Goal: Information Seeking & Learning: Learn about a topic

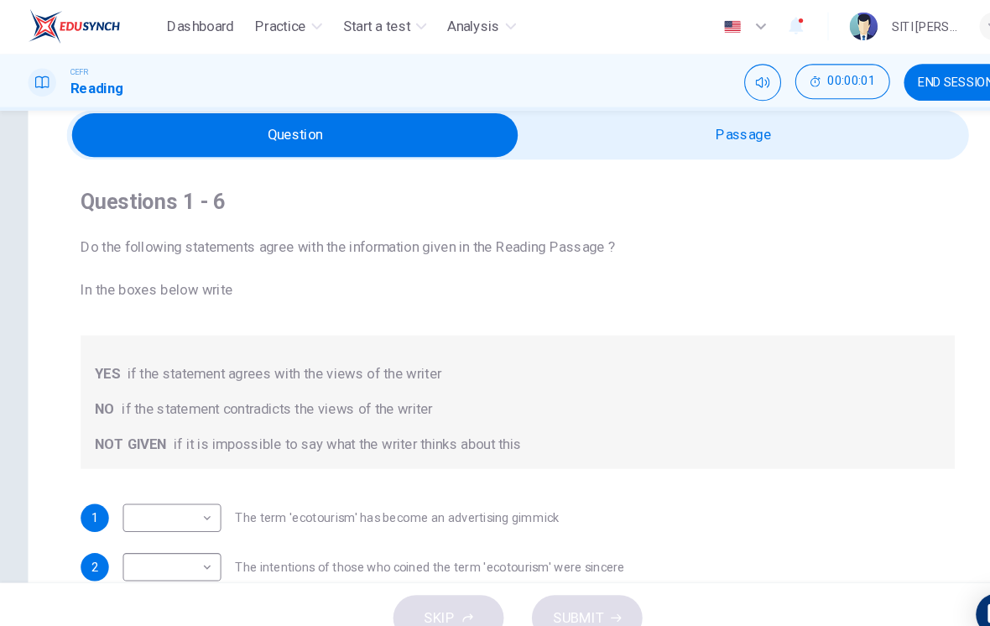
scroll to position [70, 0]
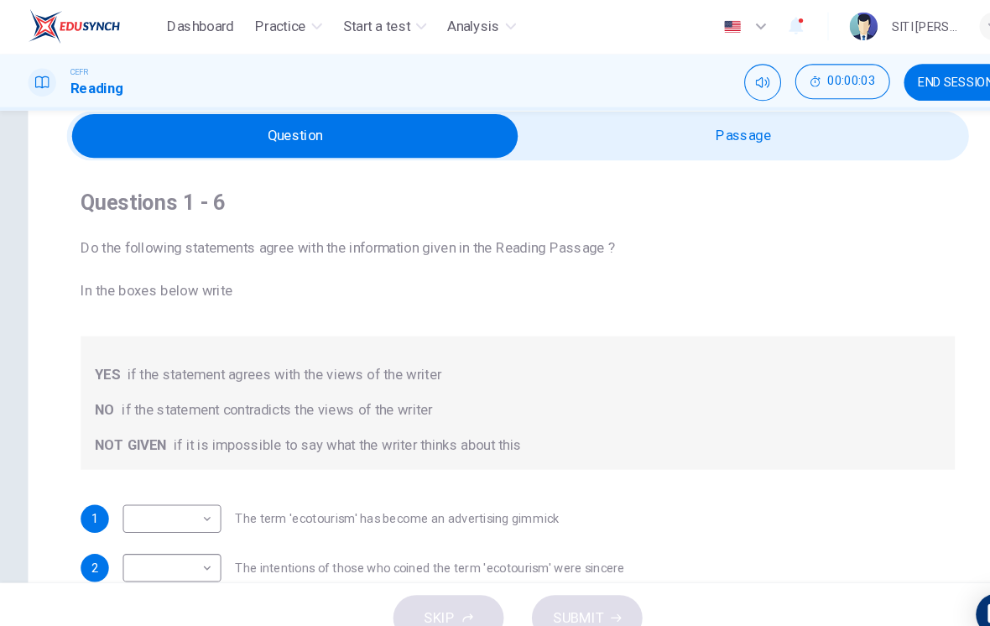
click at [801, 132] on input "checkbox" at bounding box center [282, 132] width 1294 height 42
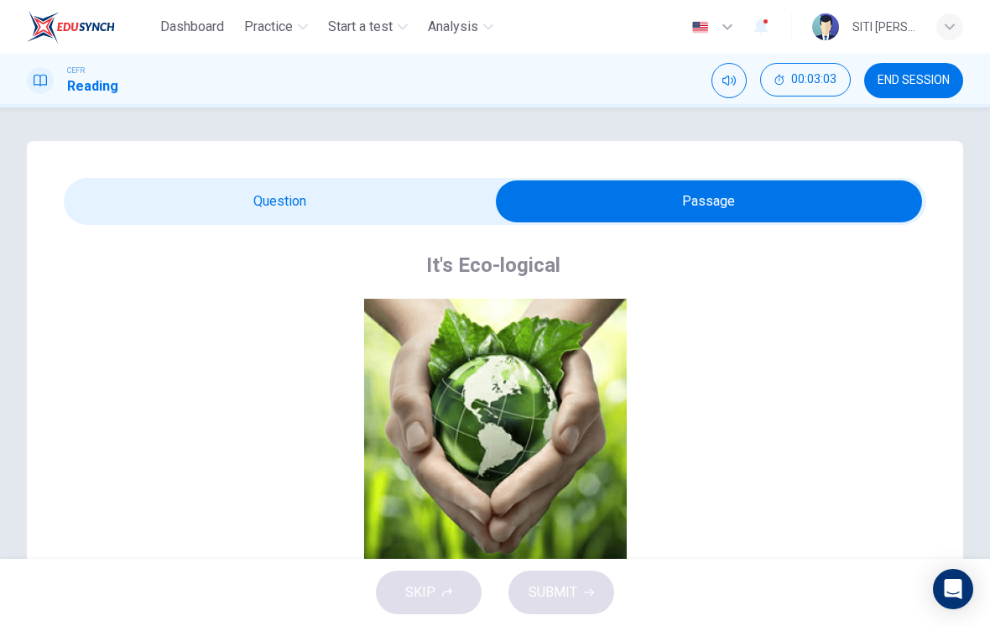
scroll to position [0, 0]
click at [198, 199] on input "checkbox" at bounding box center [709, 201] width 1294 height 42
checkbox input "false"
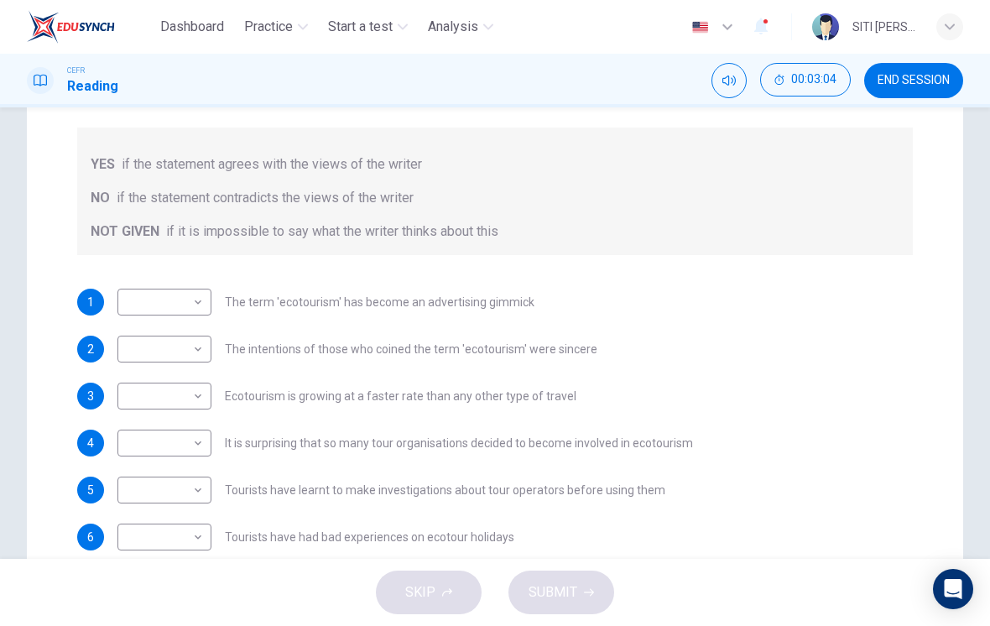
scroll to position [271, 0]
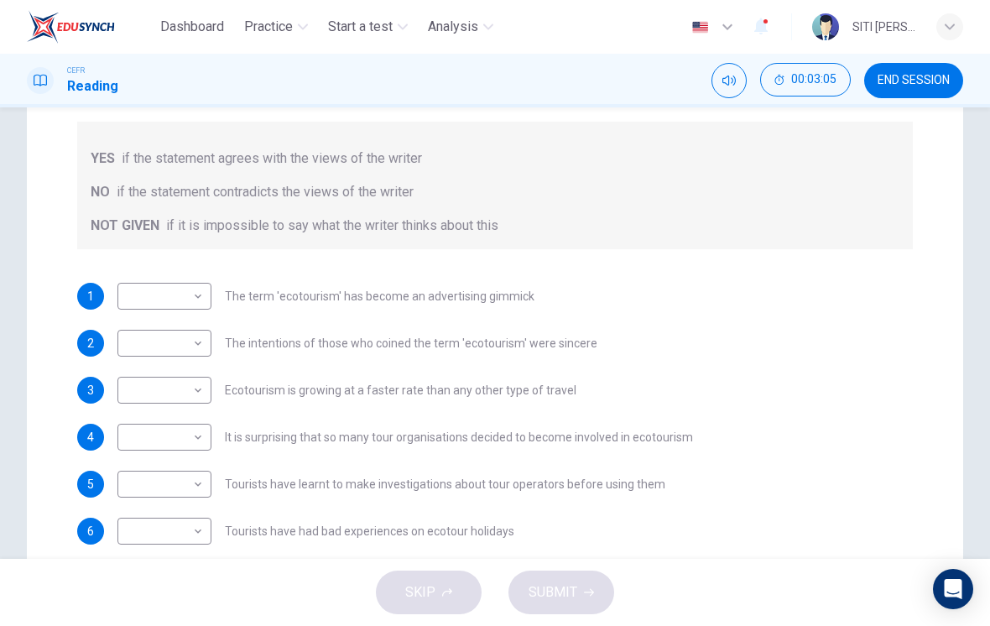
click at [154, 304] on body "Dashboard Practice Start a test Analysis English en ​ SITI [PERSON_NAME] [PERSO…" at bounding box center [495, 313] width 990 height 626
click at [127, 320] on li "YES" at bounding box center [164, 323] width 94 height 27
type input "YES"
click at [145, 344] on body "Dashboard Practice Start a test Analysis English en ​ SITI [PERSON_NAME] [PERSO…" at bounding box center [495, 313] width 990 height 626
click at [150, 407] on li "NO" at bounding box center [164, 396] width 94 height 27
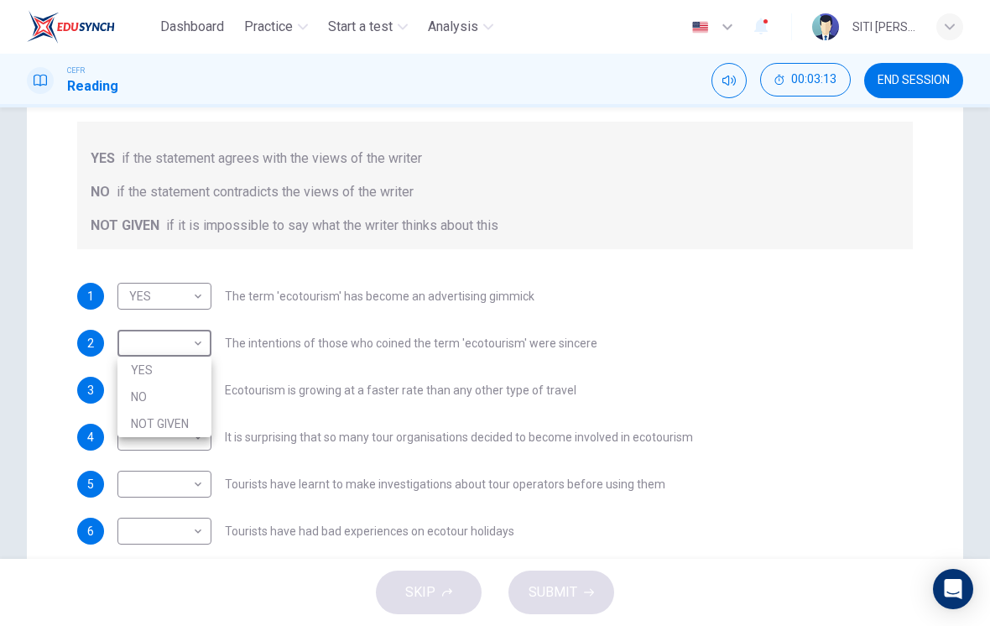
type input "NO"
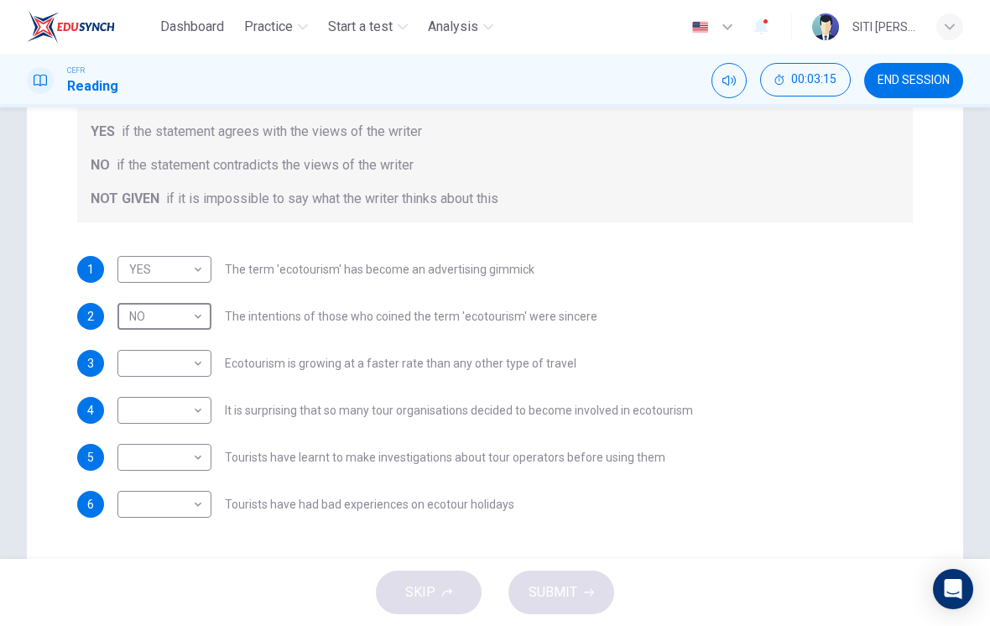
scroll to position [301, 0]
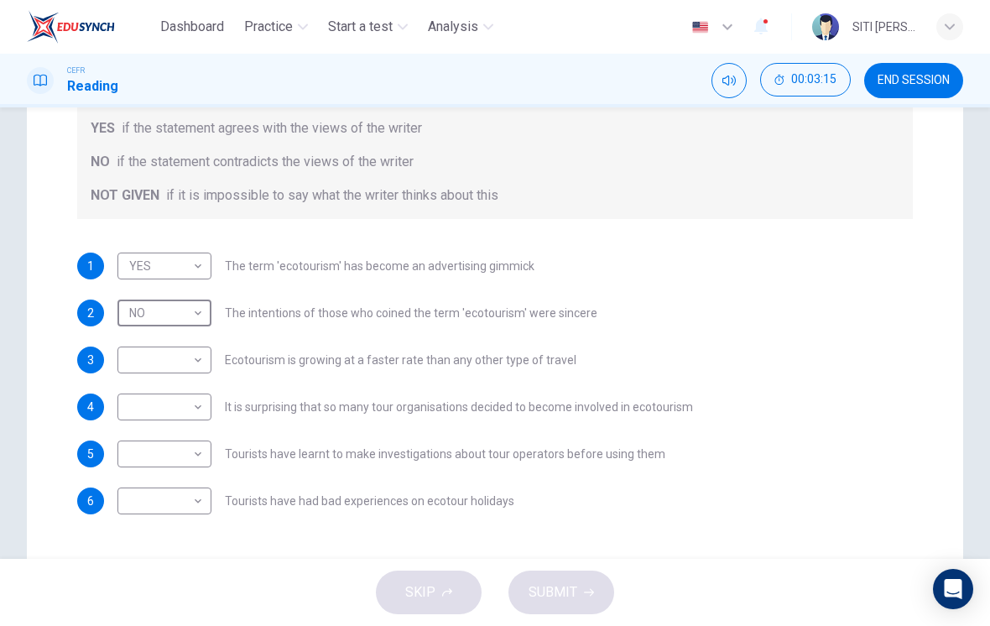
click at [150, 359] on body "Dashboard Practice Start a test Analysis English en ​ SITI [PERSON_NAME] [PERSO…" at bounding box center [495, 313] width 990 height 626
click at [149, 379] on li "YES" at bounding box center [164, 386] width 94 height 27
type input "YES"
click at [159, 421] on body "Dashboard Practice Start a test Analysis English en ​ SITI [PERSON_NAME] [PERSO…" at bounding box center [495, 313] width 990 height 626
click at [150, 430] on li "YES" at bounding box center [164, 433] width 94 height 27
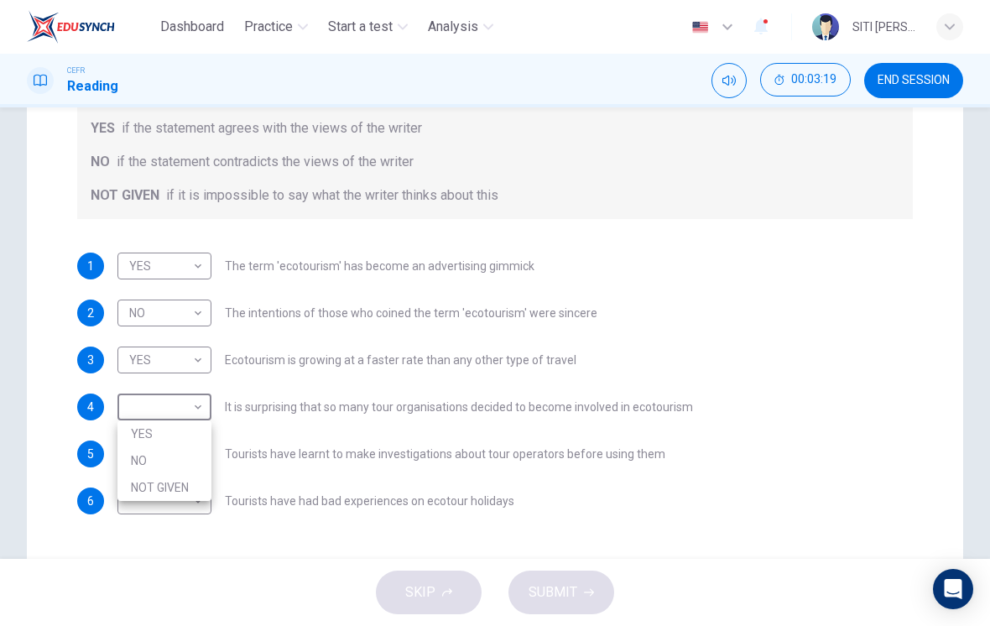
type input "YES"
click at [158, 461] on body "Dashboard Practice Start a test Analysis English en ​ SITI [PERSON_NAME] [PERSO…" at bounding box center [495, 313] width 990 height 626
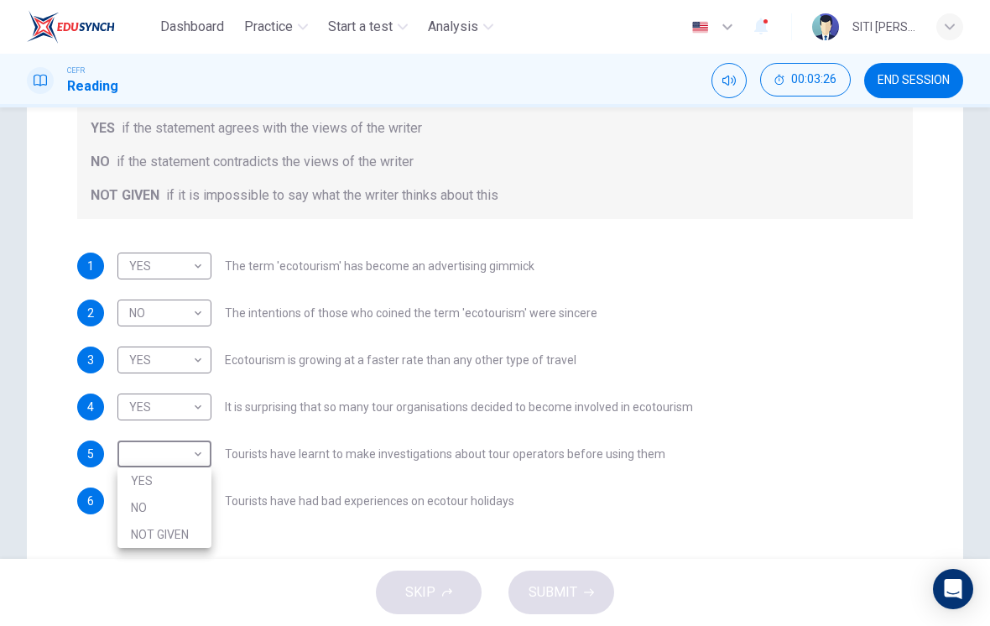
click at [140, 544] on li "NOT GIVEN" at bounding box center [164, 534] width 94 height 27
type input "NOT GIVEN"
click at [145, 504] on body "Dashboard Practice Start a test Analysis English en ​ SITI [PERSON_NAME] [PERSO…" at bounding box center [495, 313] width 990 height 626
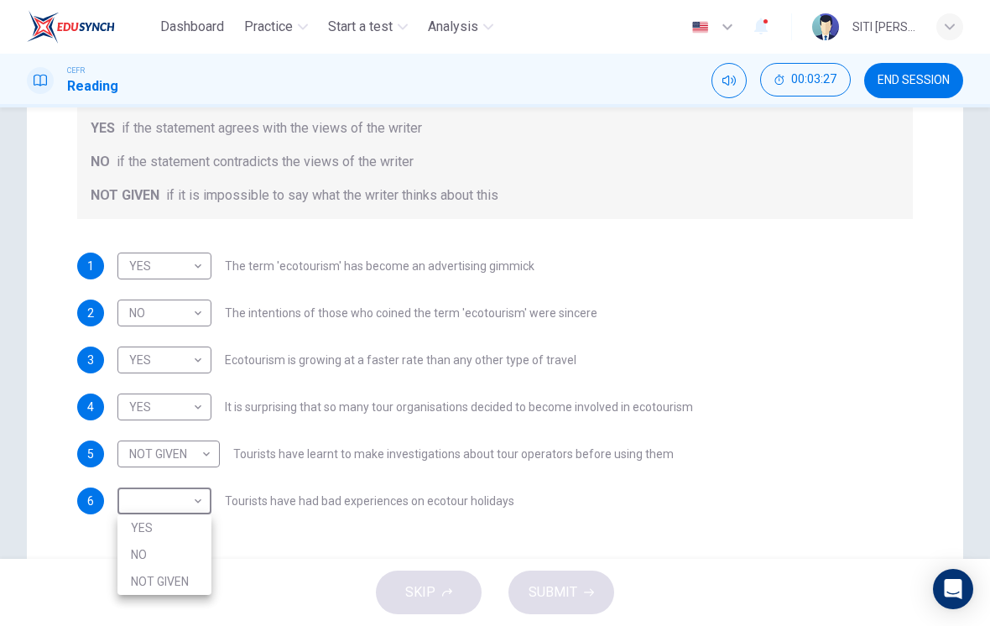
click at [141, 540] on li "YES" at bounding box center [164, 527] width 94 height 27
type input "YES"
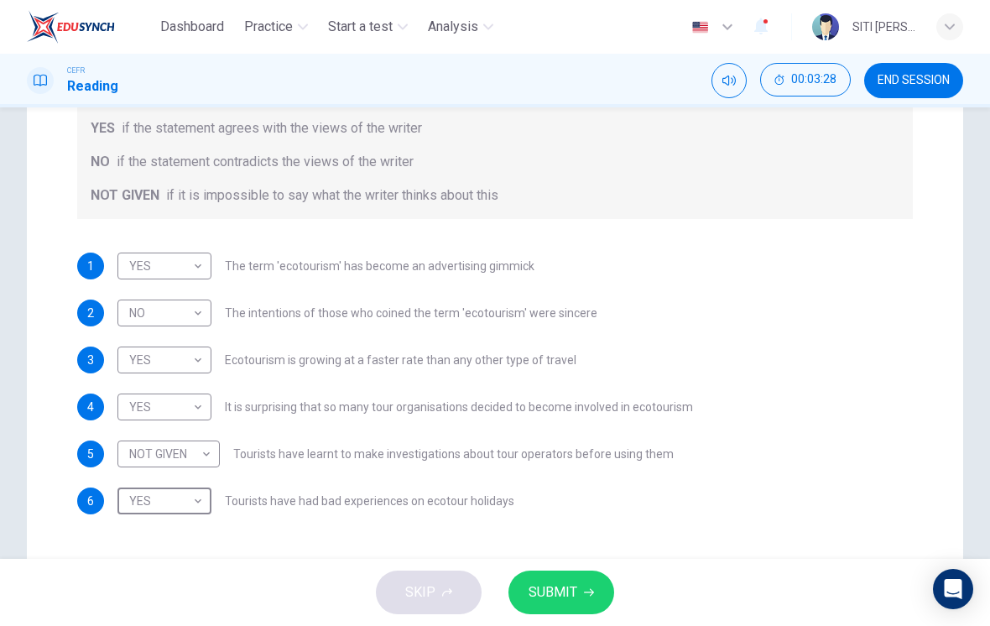
click at [139, 501] on body "Dashboard Practice Start a test Analysis English en ​ SITI [PERSON_NAME] [PERSO…" at bounding box center [495, 313] width 990 height 626
click at [602, 595] on div at bounding box center [495, 313] width 990 height 626
click at [577, 591] on button "SUBMIT" at bounding box center [561, 592] width 106 height 44
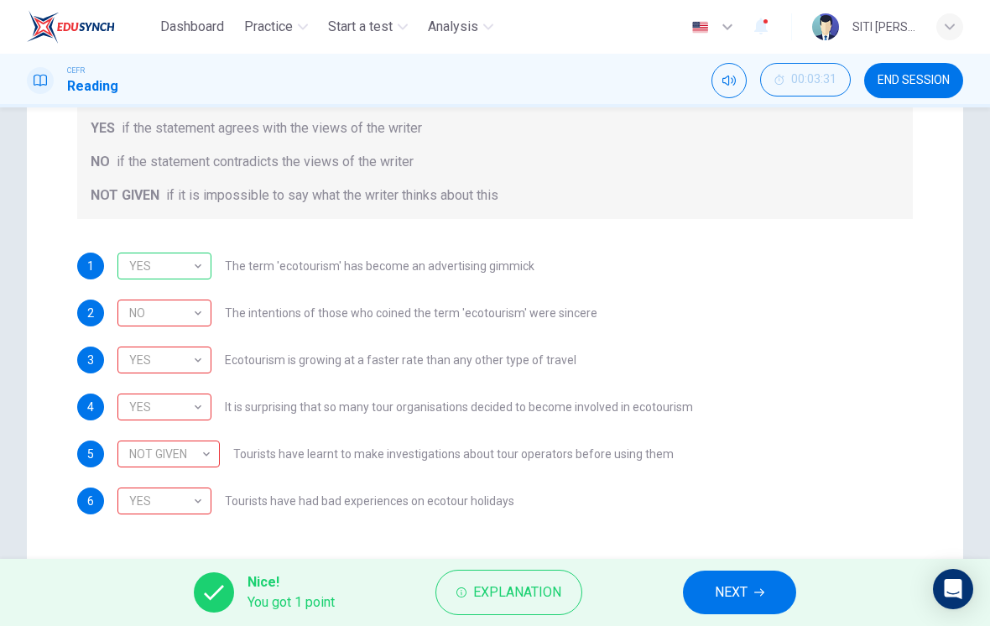
click at [206, 314] on div "NO NO ​" at bounding box center [164, 312] width 94 height 27
click at [190, 326] on div "NO" at bounding box center [161, 313] width 88 height 48
click at [187, 366] on div "YES" at bounding box center [161, 360] width 88 height 48
click at [191, 416] on div "YES" at bounding box center [161, 407] width 88 height 48
click at [209, 455] on div "NOT GIVEN" at bounding box center [165, 454] width 96 height 48
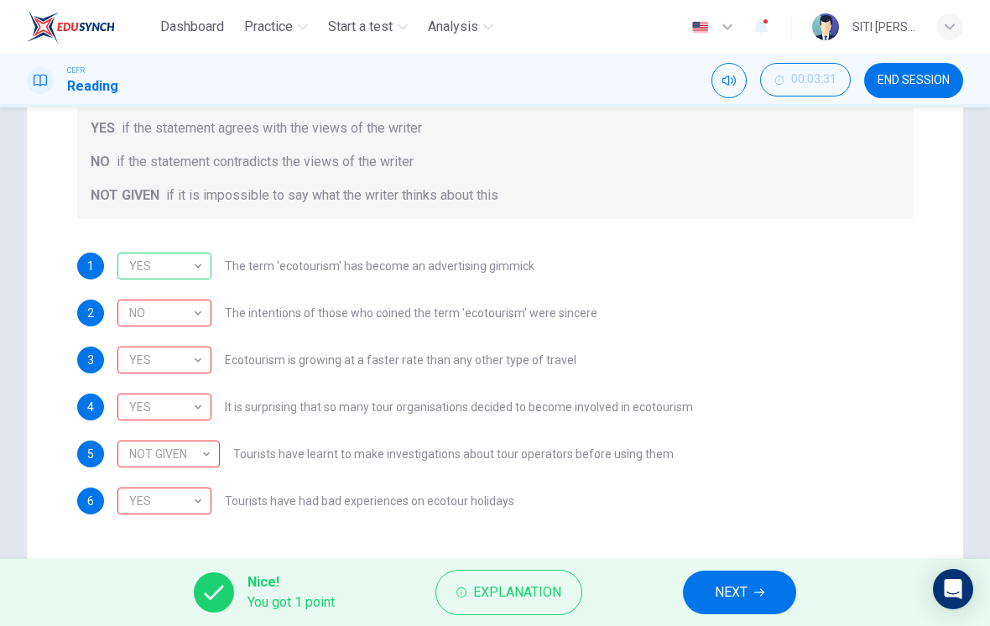
click at [210, 513] on div "YES YES ​" at bounding box center [164, 500] width 94 height 27
click at [781, 588] on button "NEXT" at bounding box center [739, 592] width 113 height 44
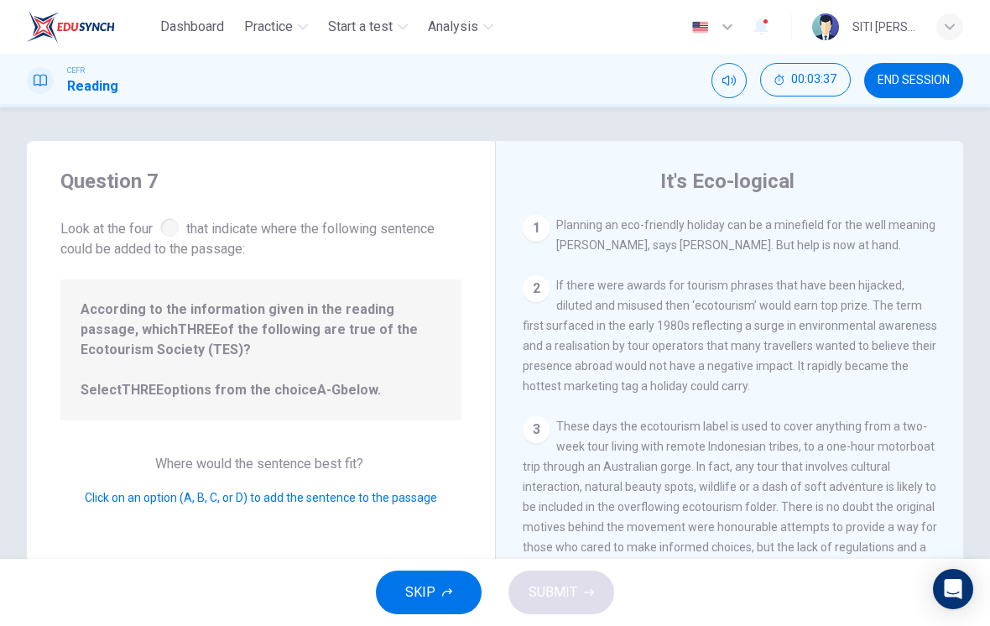
scroll to position [0, 0]
click at [861, 372] on span "If there were awards for tourism phrases that have been hijacked, diluted and m…" at bounding box center [730, 336] width 414 height 114
click at [862, 367] on span "If there were awards for tourism phrases that have been hijacked, diluted and m…" at bounding box center [730, 336] width 414 height 114
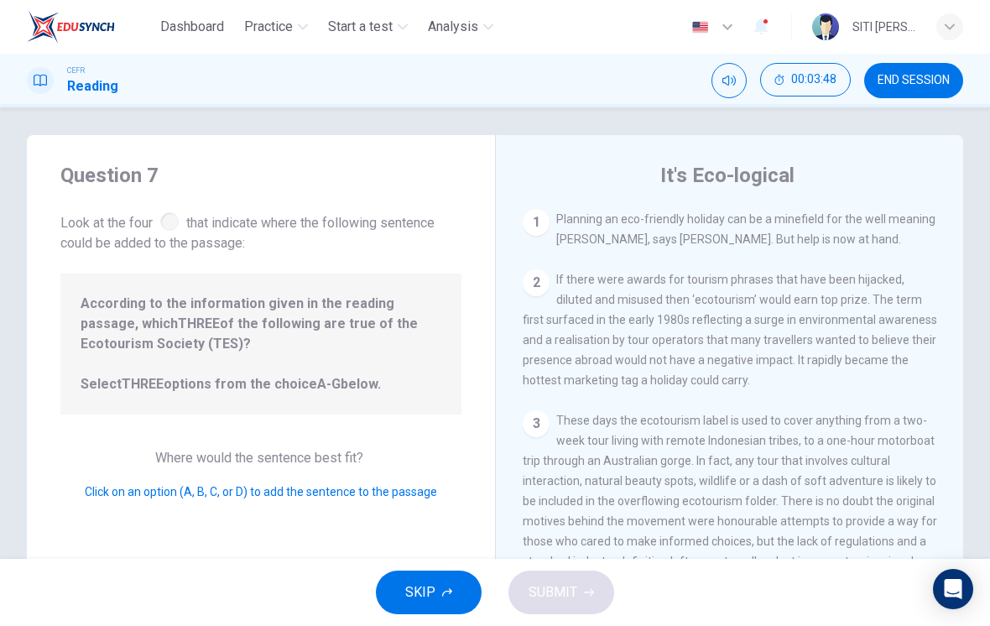
scroll to position [7, 0]
click at [866, 389] on div "2 If there were awards for tourism phrases that have been hijacked, diluted and…" at bounding box center [730, 328] width 414 height 121
click at [868, 380] on div "2 If there were awards for tourism phrases that have been hijacked, diluted and…" at bounding box center [730, 328] width 414 height 121
click at [870, 378] on div "2 If there were awards for tourism phrases that have been hijacked, diluted and…" at bounding box center [730, 328] width 414 height 121
click at [875, 386] on div "2 If there were awards for tourism phrases that have been hijacked, diluted and…" at bounding box center [730, 328] width 414 height 121
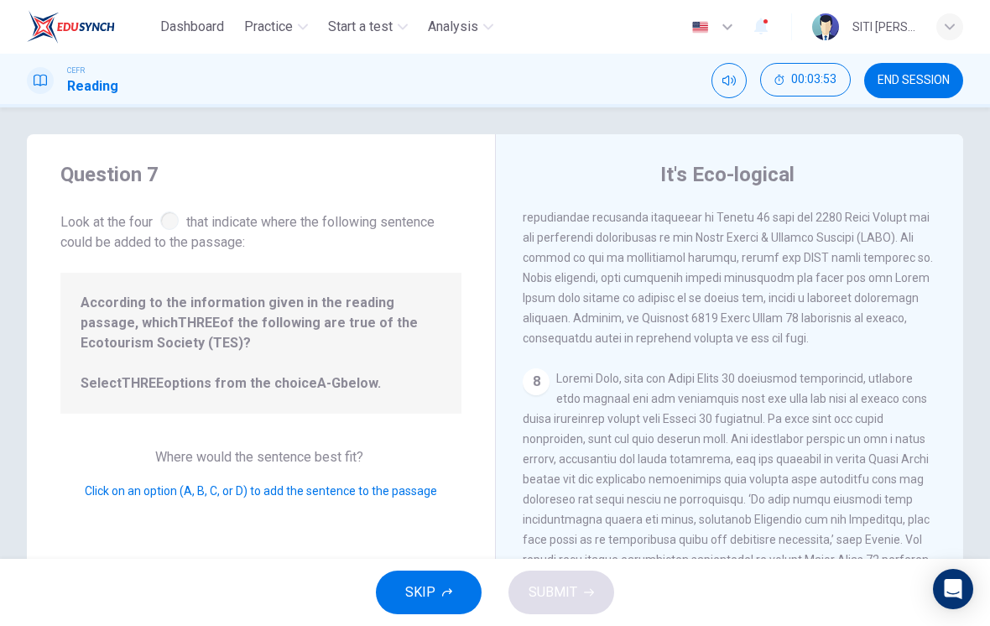
click at [438, 589] on button "SKIP" at bounding box center [429, 592] width 106 height 44
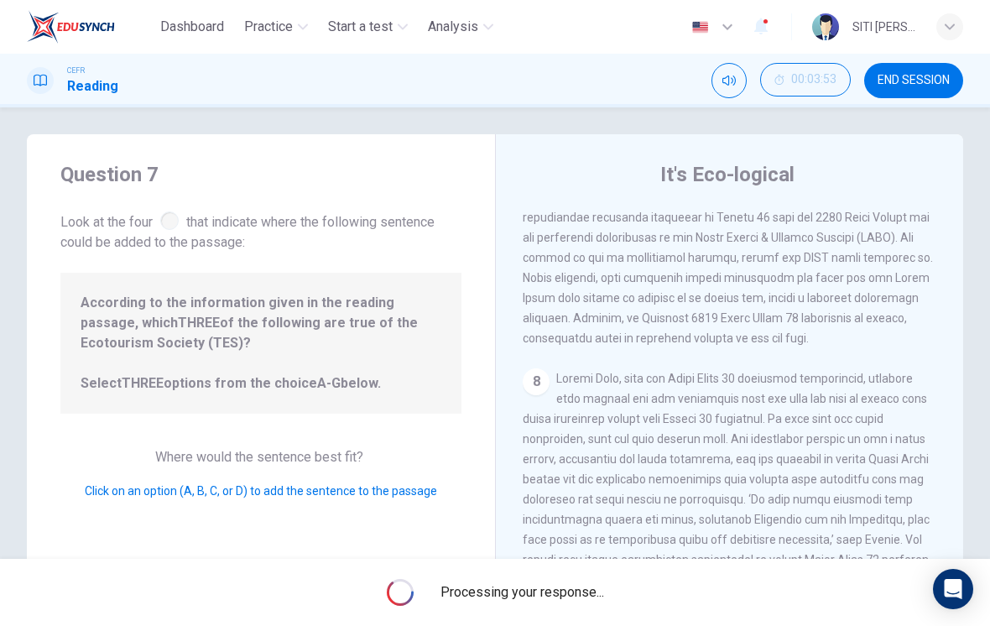
scroll to position [1440, 0]
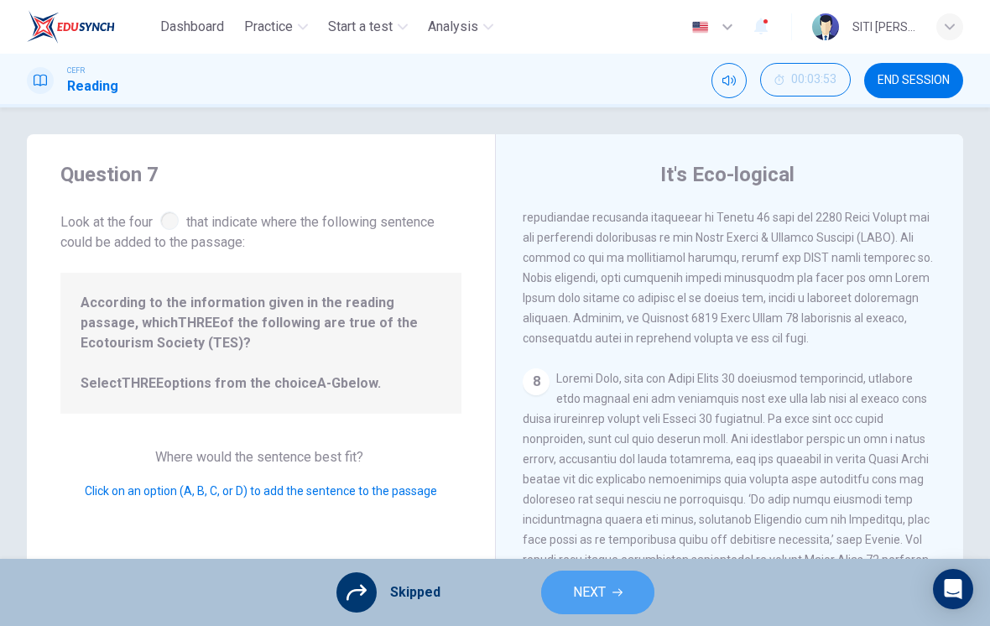
click at [586, 597] on span "NEXT" at bounding box center [589, 592] width 33 height 23
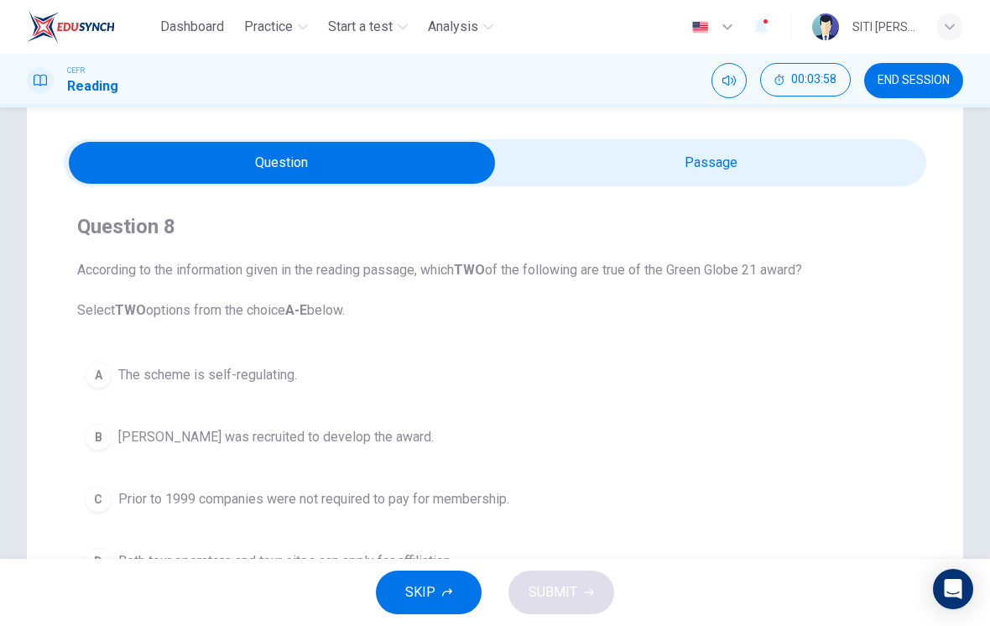
scroll to position [38, 0]
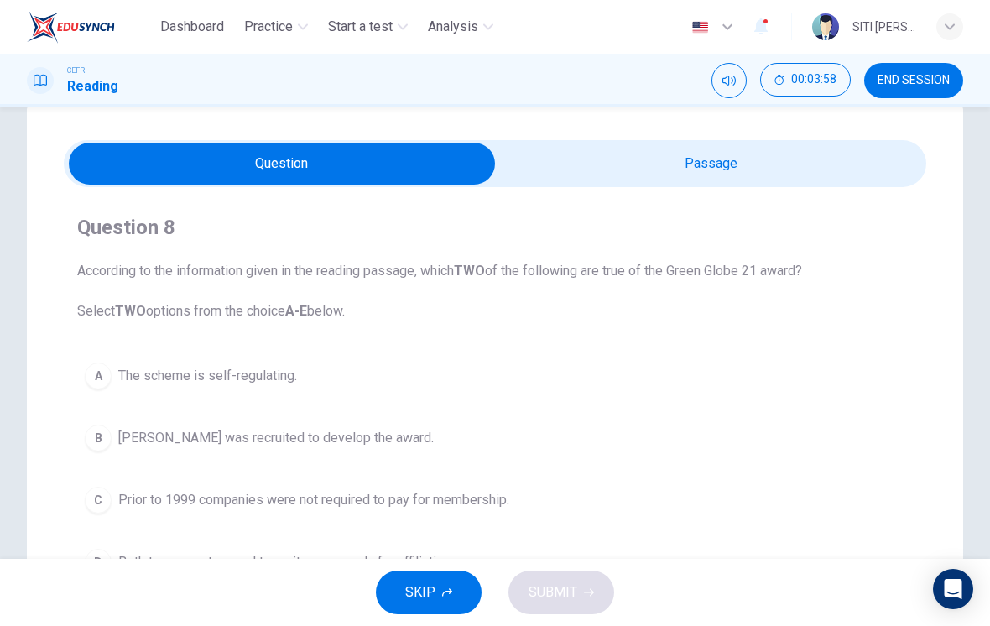
click at [857, 179] on input "checkbox" at bounding box center [282, 164] width 1294 height 42
checkbox input "true"
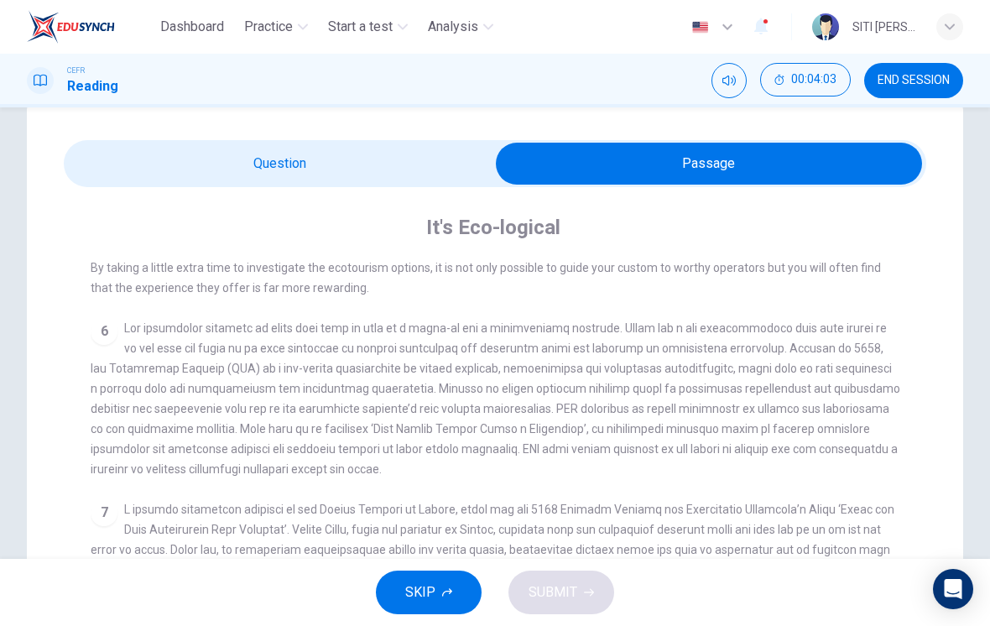
scroll to position [815, 0]
click at [912, 75] on span "END SESSION" at bounding box center [913, 80] width 72 height 13
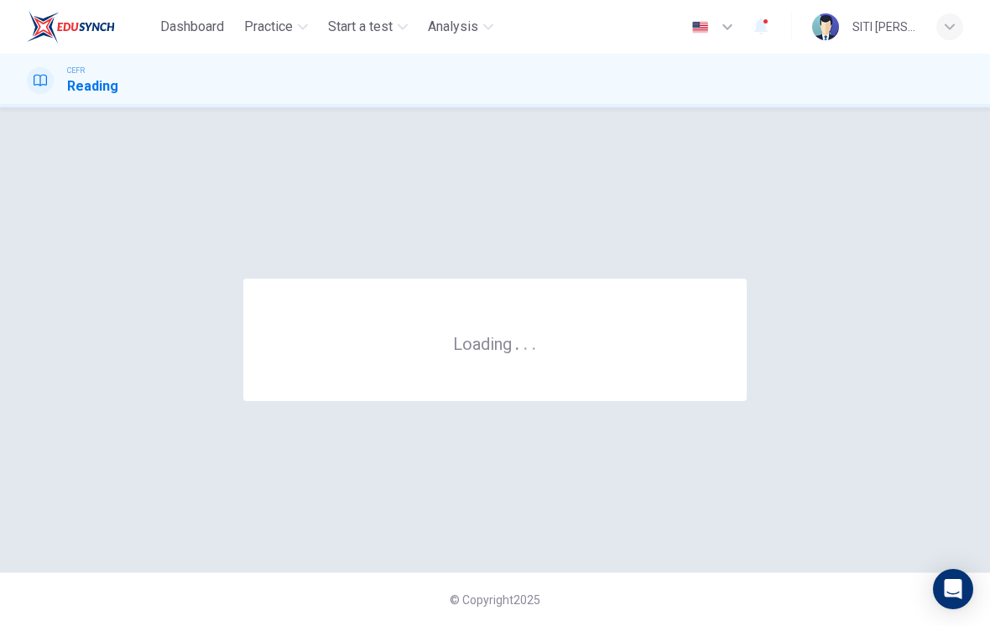
scroll to position [0, 0]
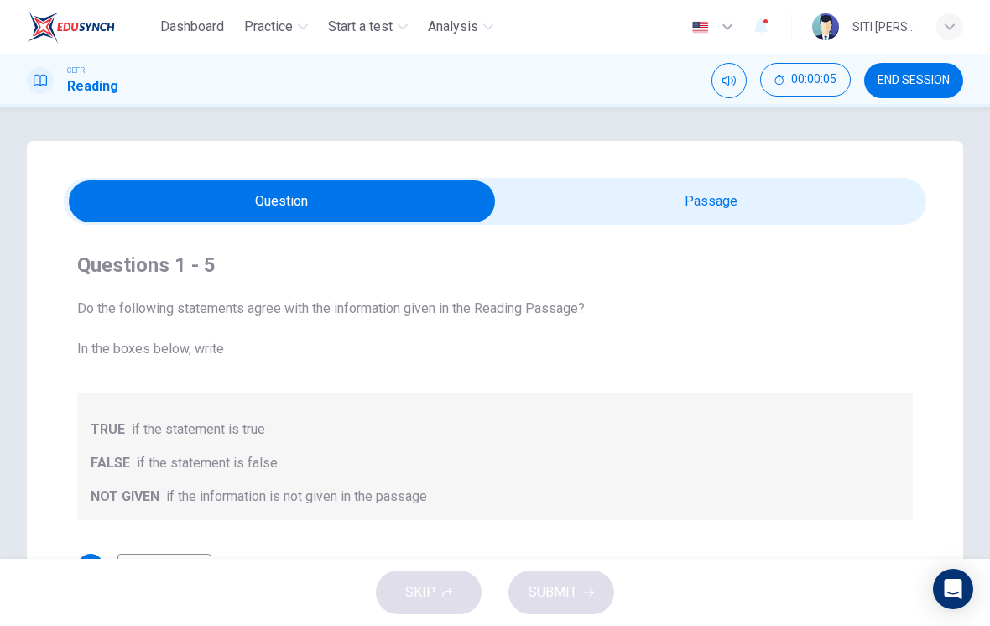
click at [823, 207] on input "checkbox" at bounding box center [282, 201] width 1294 height 42
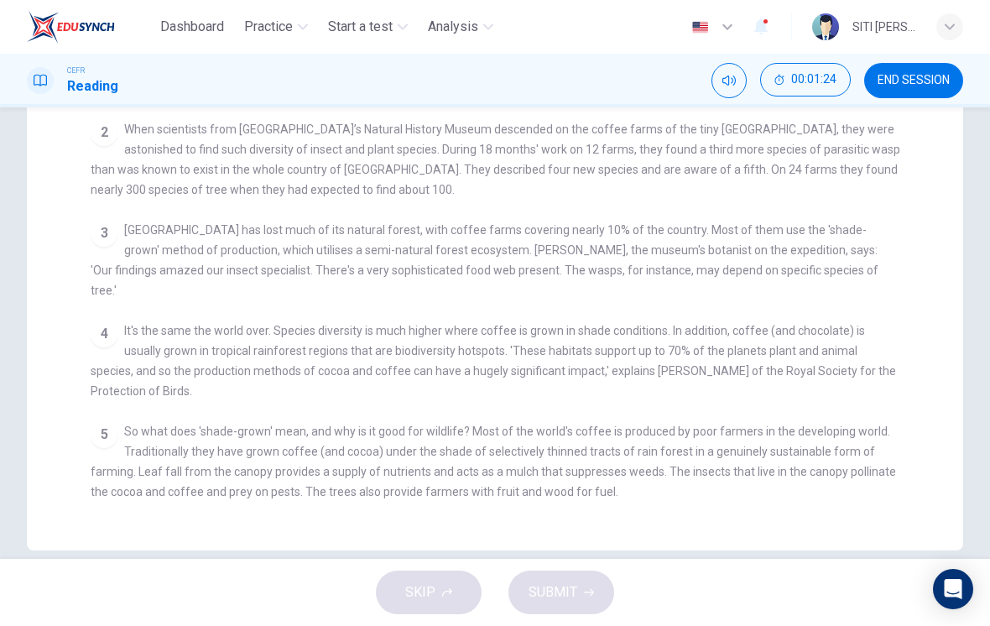
scroll to position [196, 0]
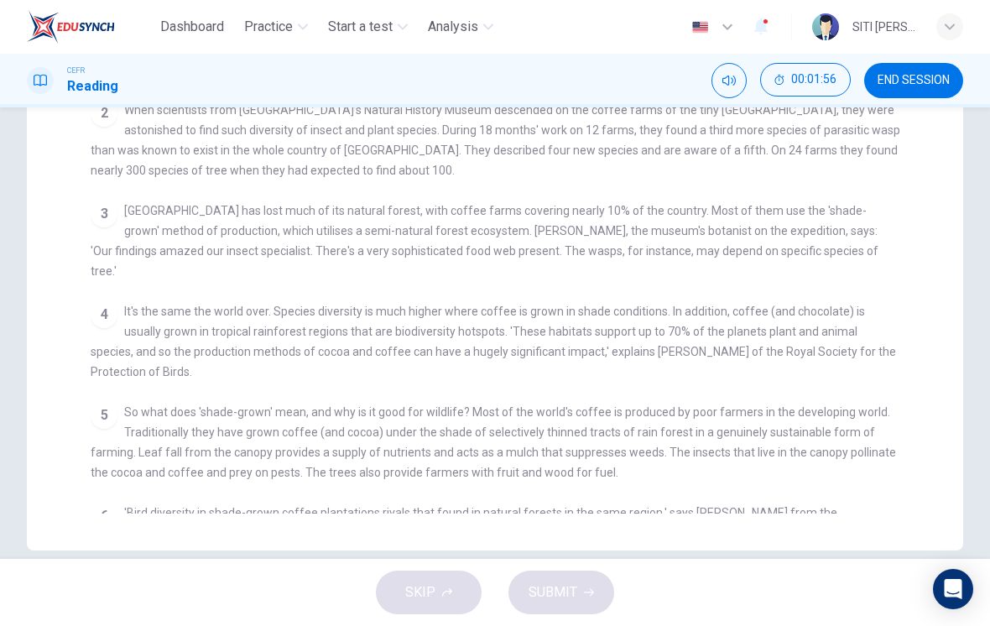
click at [98, 424] on span "So what does 'shade-grown' mean, and why is it good for wildlife? Most of the w…" at bounding box center [493, 442] width 805 height 74
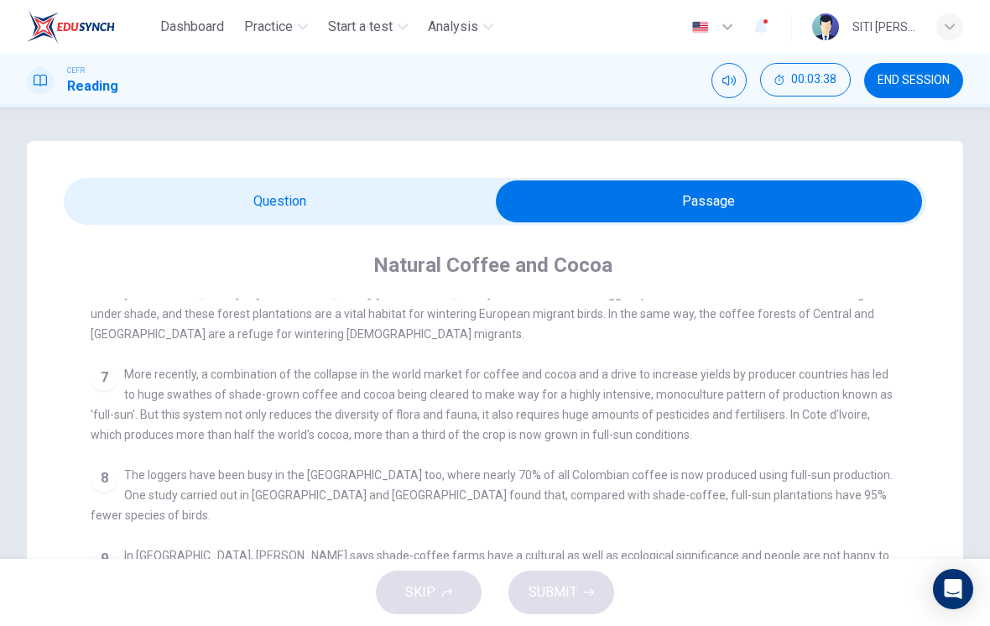
scroll to position [0, 0]
click at [161, 199] on input "checkbox" at bounding box center [709, 201] width 1294 height 42
checkbox input "false"
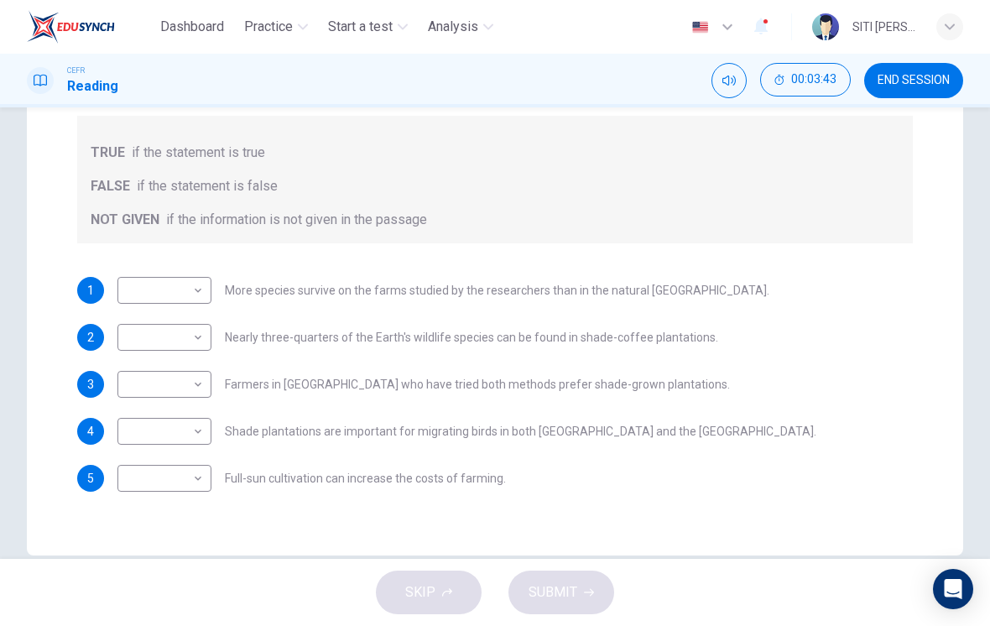
scroll to position [273, 0]
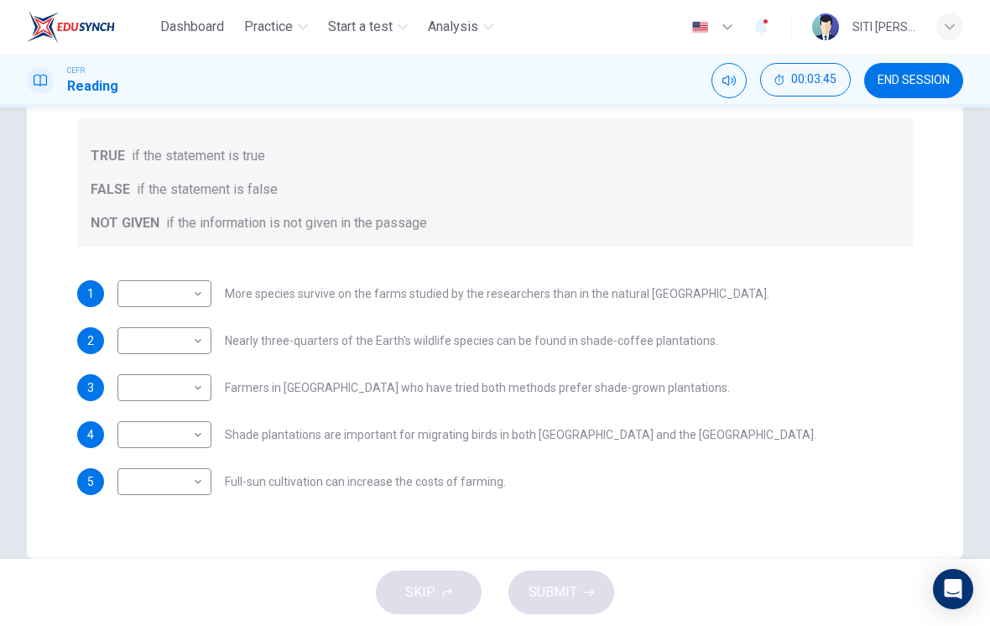
click at [144, 296] on body "Dashboard Practice Start a test Analysis English en ​ SITI HALIMAH BINTI MASROM…" at bounding box center [495, 313] width 990 height 626
click at [920, 467] on div at bounding box center [495, 313] width 990 height 626
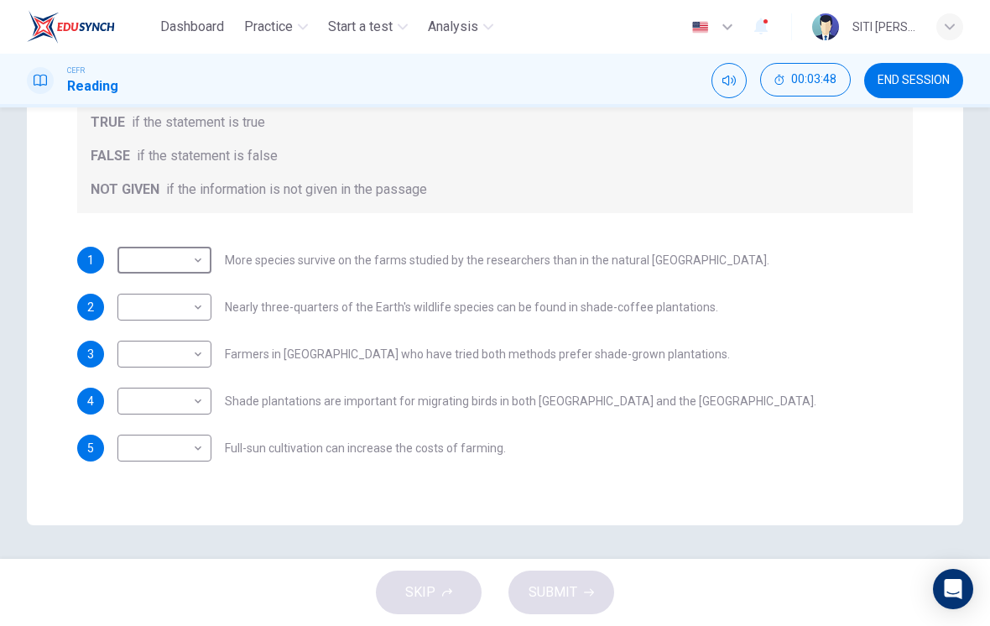
scroll to position [307, 0]
click at [158, 446] on body "Dashboard Practice Start a test Analysis English en ​ SITI HALIMAH BINTI MASROM…" at bounding box center [495, 313] width 990 height 626
click at [168, 398] on div at bounding box center [495, 313] width 990 height 626
click at [919, 78] on span "END SESSION" at bounding box center [913, 80] width 72 height 13
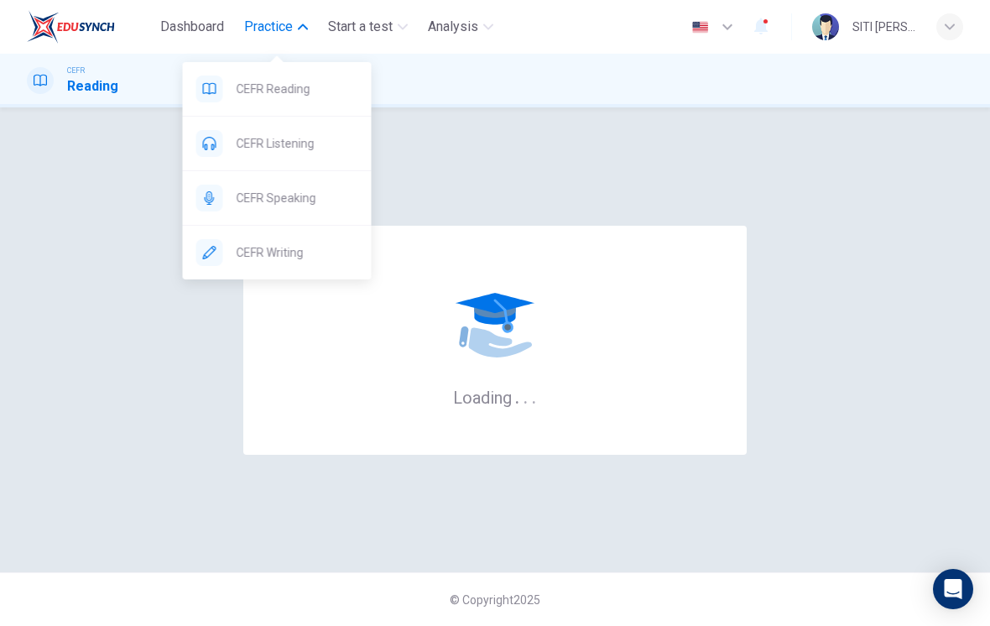
click at [216, 198] on div at bounding box center [209, 198] width 27 height 27
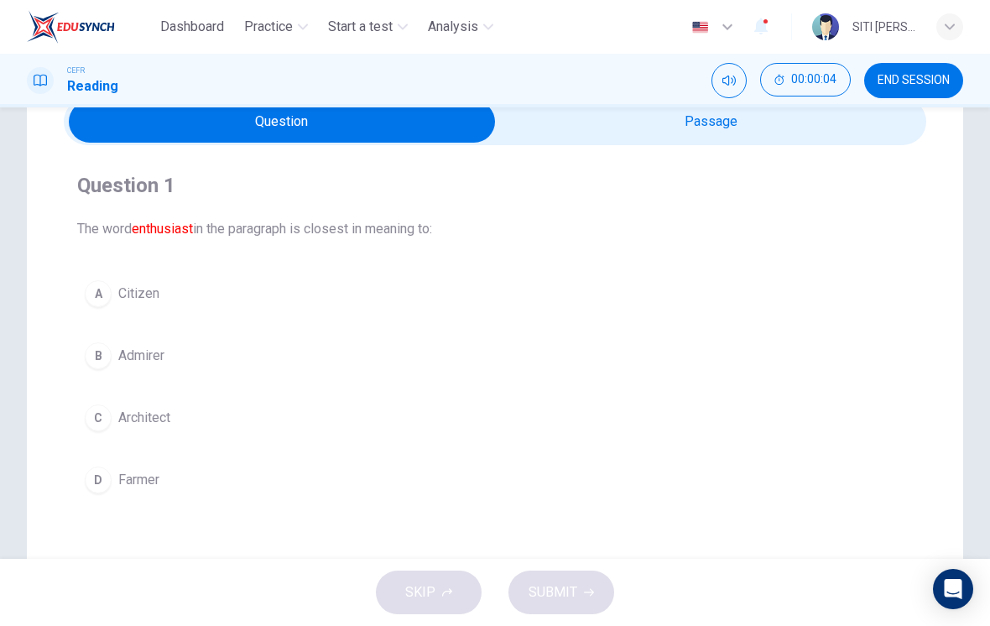
scroll to position [79, 0]
click at [852, 154] on div "Question 1 The word enthusiast in the paragraph is closest in meaning to: A Cit…" at bounding box center [495, 337] width 862 height 383
click at [852, 153] on div "Question 1 The word enthusiast in the paragraph is closest in meaning to: A Cit…" at bounding box center [495, 337] width 862 height 383
click at [861, 129] on input "checkbox" at bounding box center [282, 123] width 1294 height 42
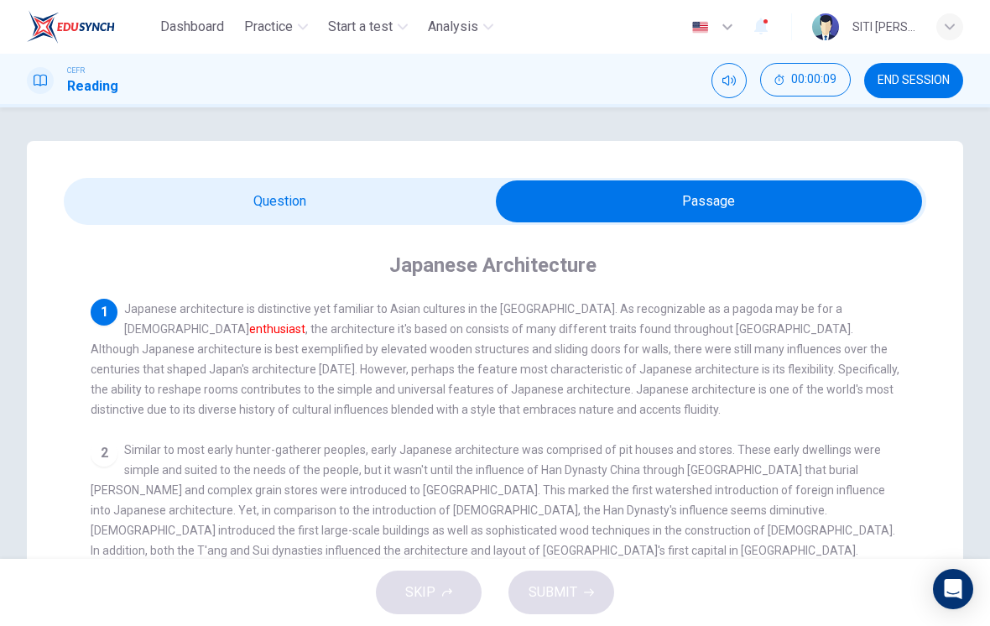
scroll to position [0, 0]
click at [102, 195] on input "checkbox" at bounding box center [709, 201] width 1294 height 42
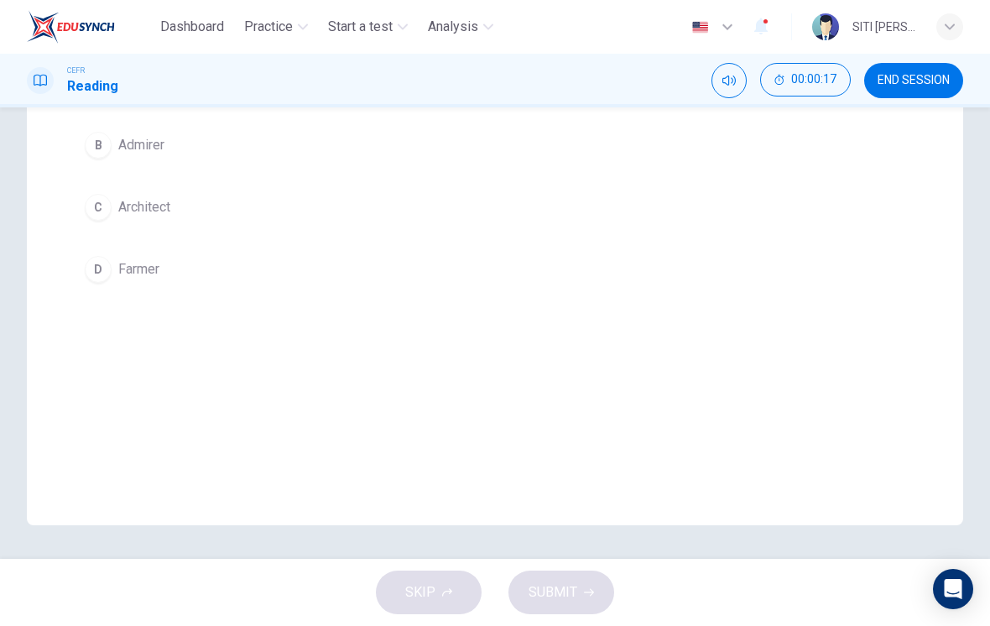
scroll to position [290, 0]
click at [138, 164] on button "B Admirer" at bounding box center [495, 145] width 836 height 42
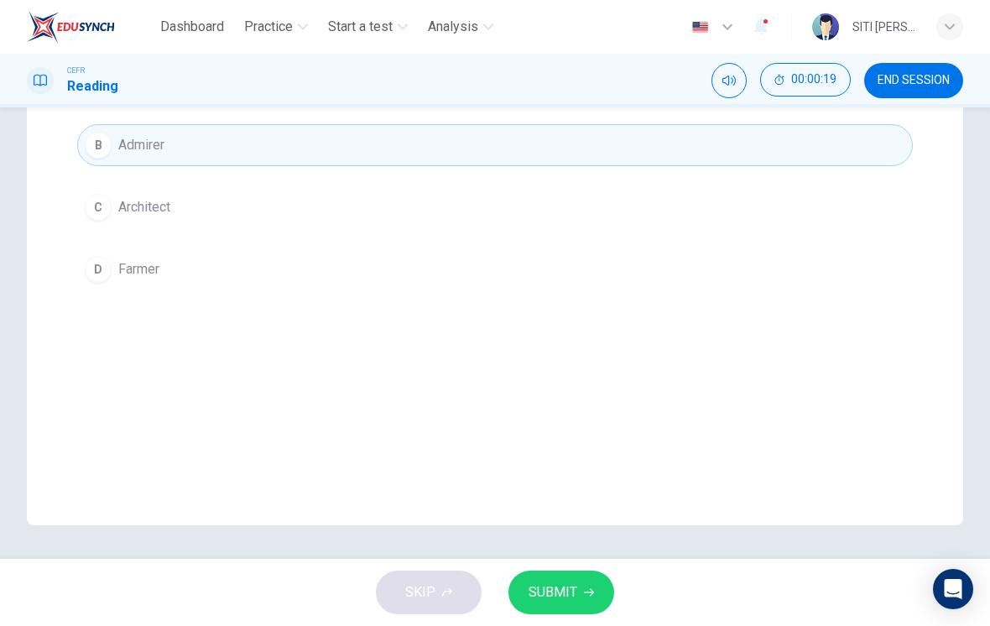
click at [532, 583] on span "SUBMIT" at bounding box center [553, 592] width 49 height 23
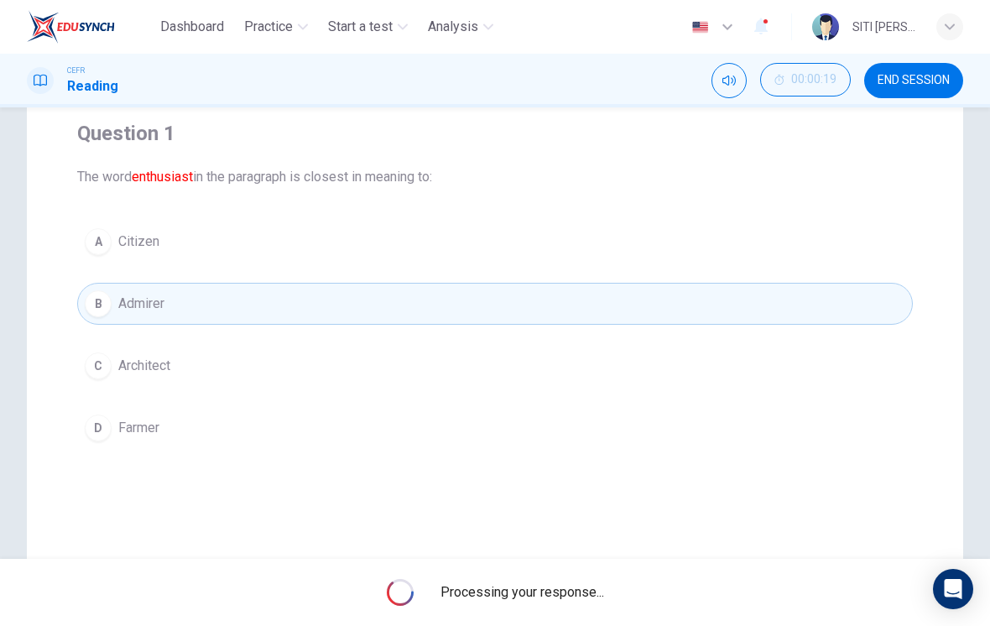
scroll to position [135, 0]
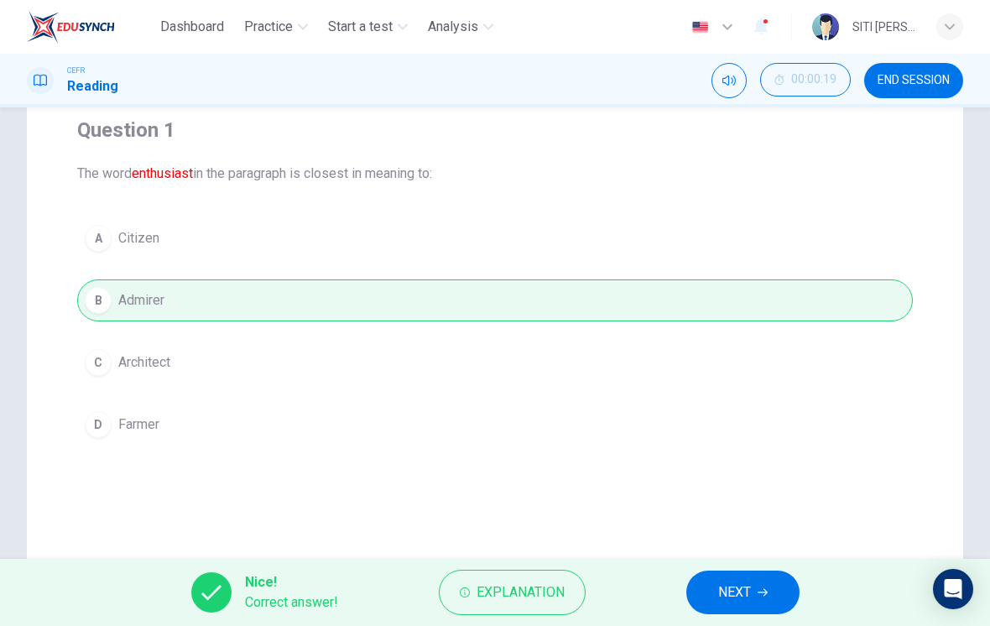
click at [722, 591] on span "NEXT" at bounding box center [734, 592] width 33 height 23
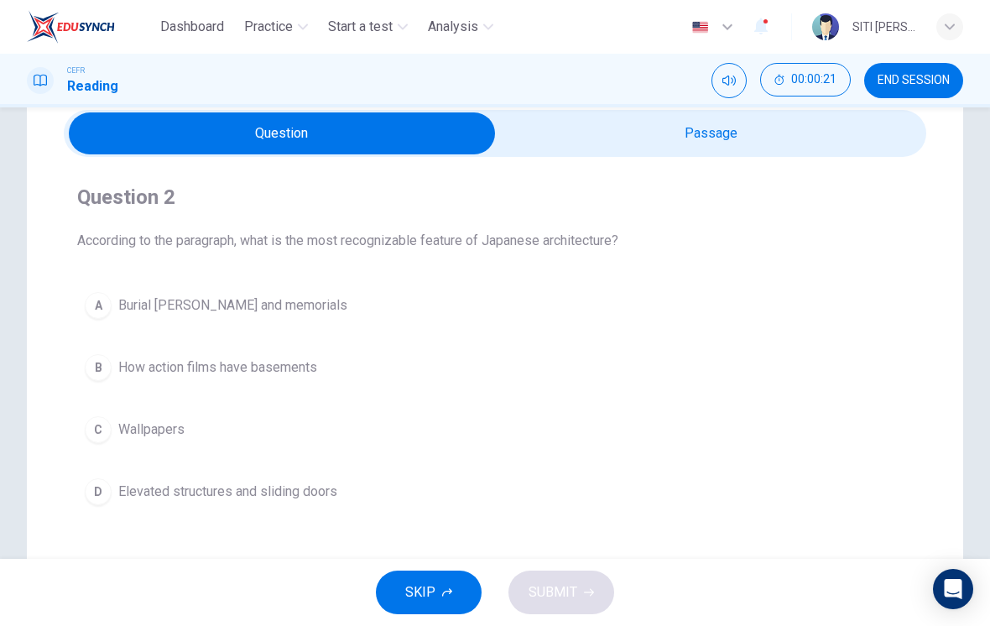
scroll to position [65, 0]
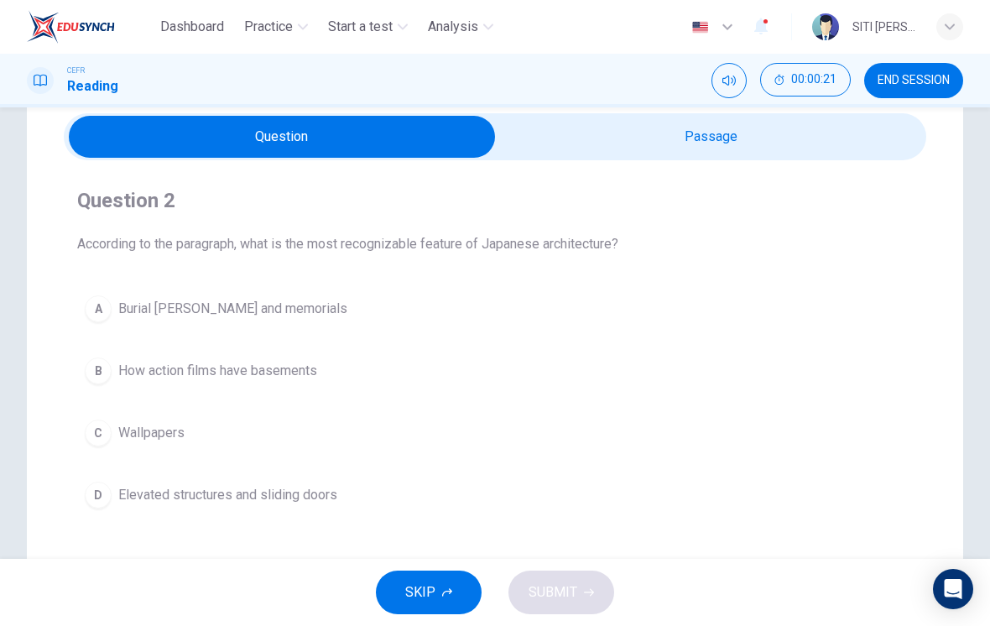
click at [581, 133] on input "checkbox" at bounding box center [282, 137] width 1294 height 42
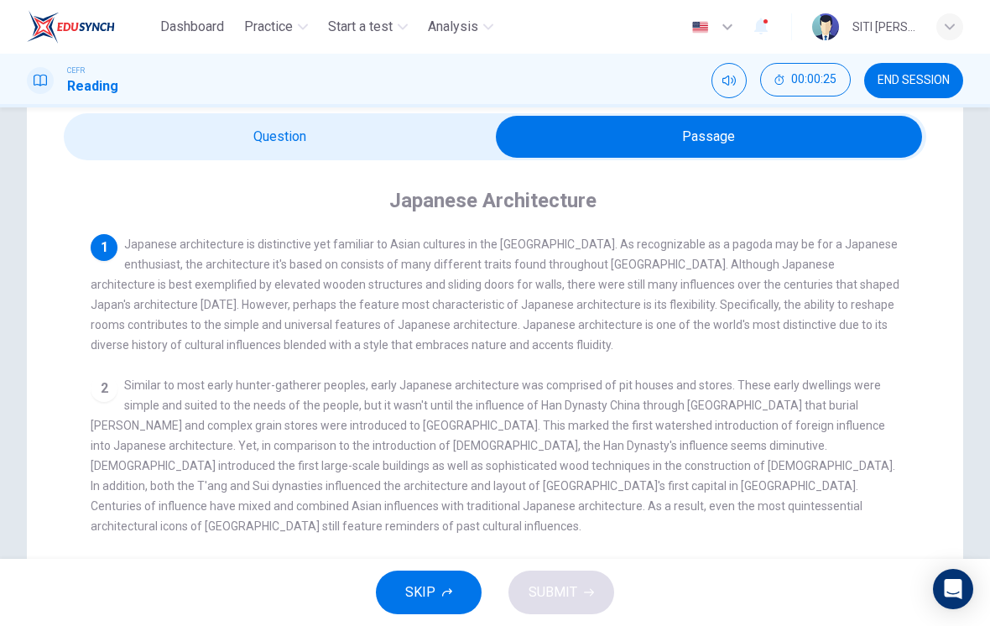
click at [614, 288] on span "Japanese architecture is distinctive yet familiar to Asian cultures in the far …" at bounding box center [495, 294] width 809 height 114
click at [147, 135] on input "checkbox" at bounding box center [709, 137] width 1294 height 42
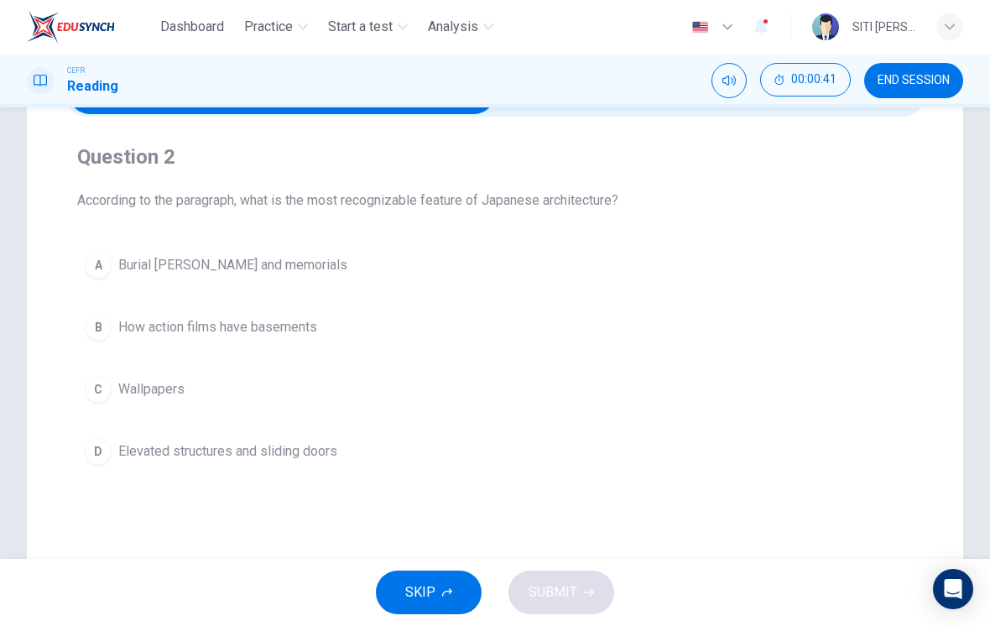
scroll to position [112, 0]
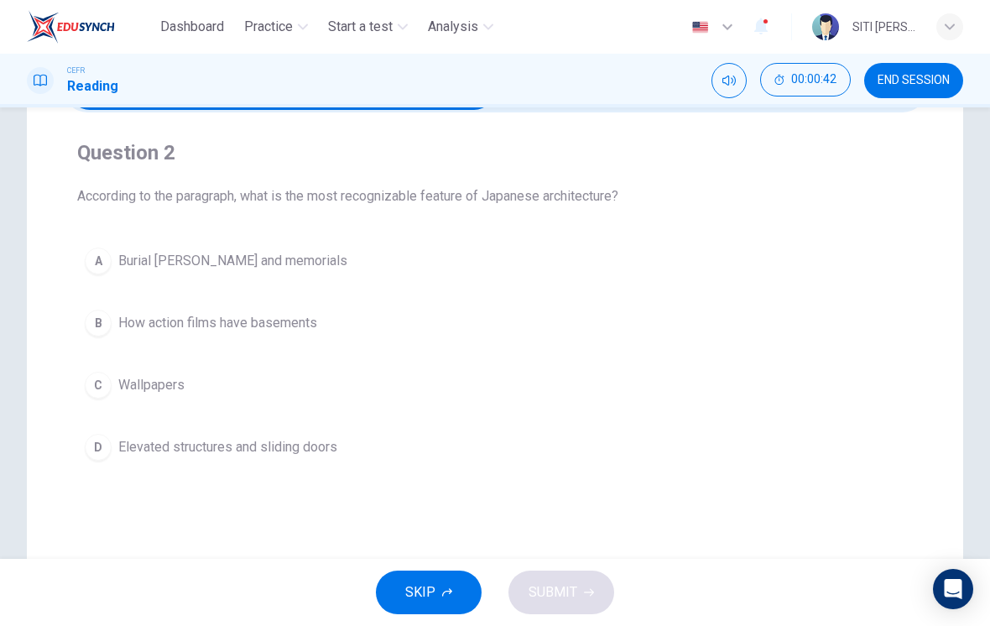
click at [112, 457] on button "D Elevated structures and sliding doors" at bounding box center [495, 447] width 836 height 42
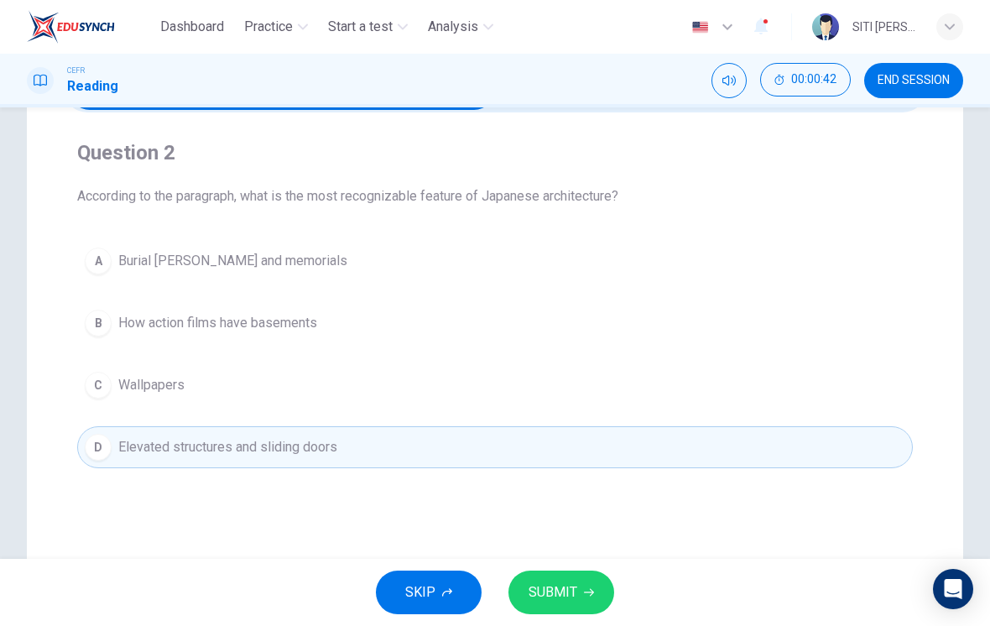
click at [572, 573] on button "SUBMIT" at bounding box center [561, 592] width 106 height 44
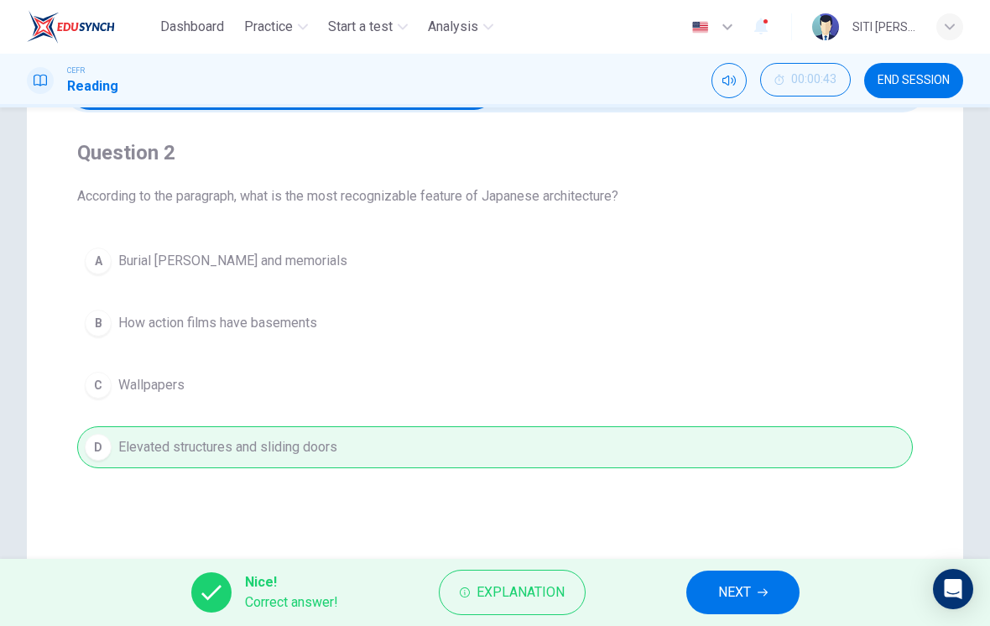
click at [761, 591] on icon "button" at bounding box center [763, 592] width 10 height 10
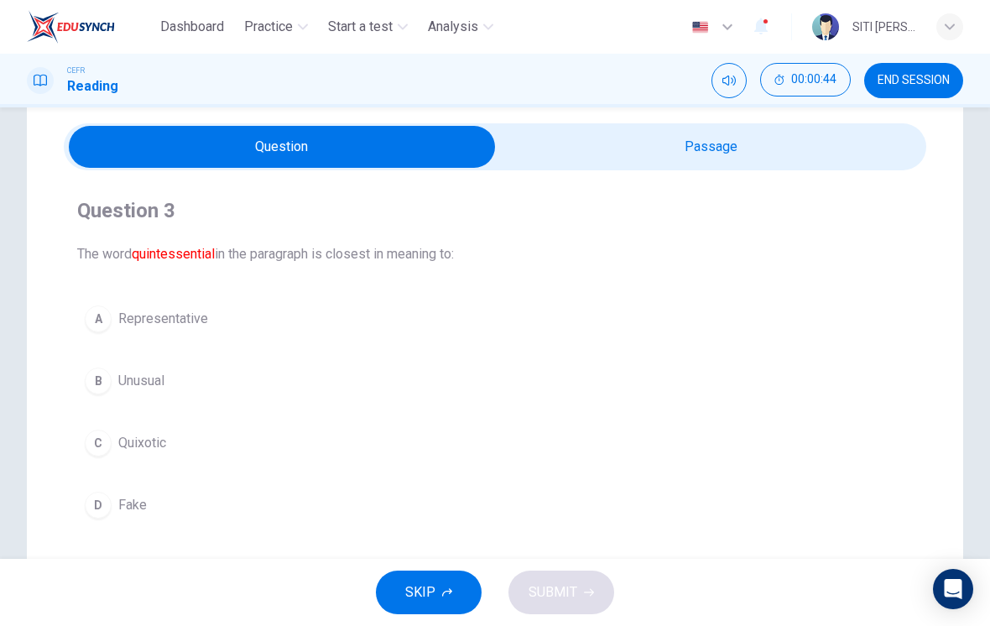
scroll to position [54, 0]
click at [836, 148] on input "checkbox" at bounding box center [282, 148] width 1294 height 42
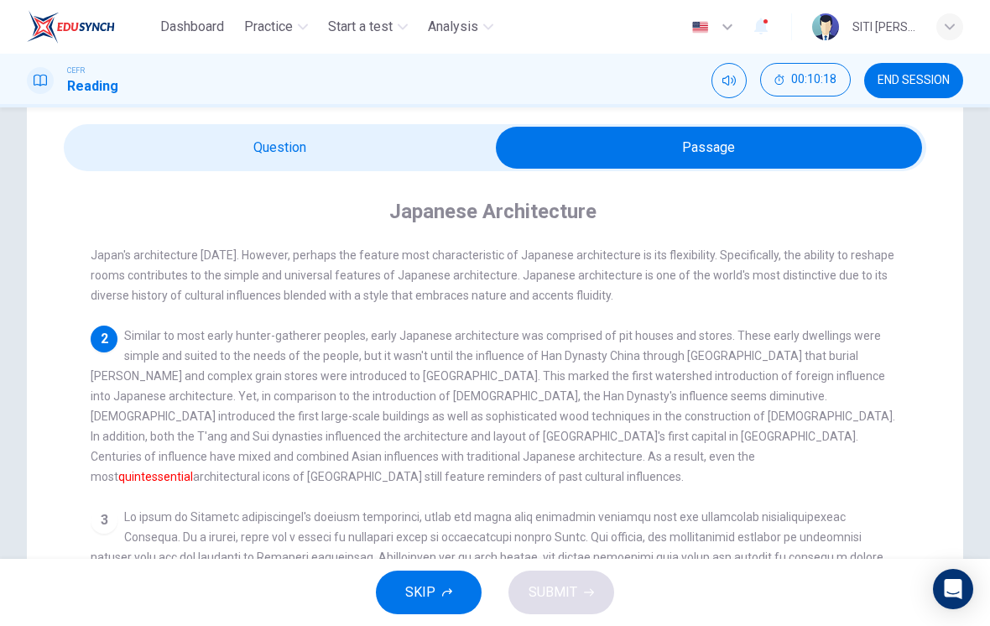
scroll to position [85, 0]
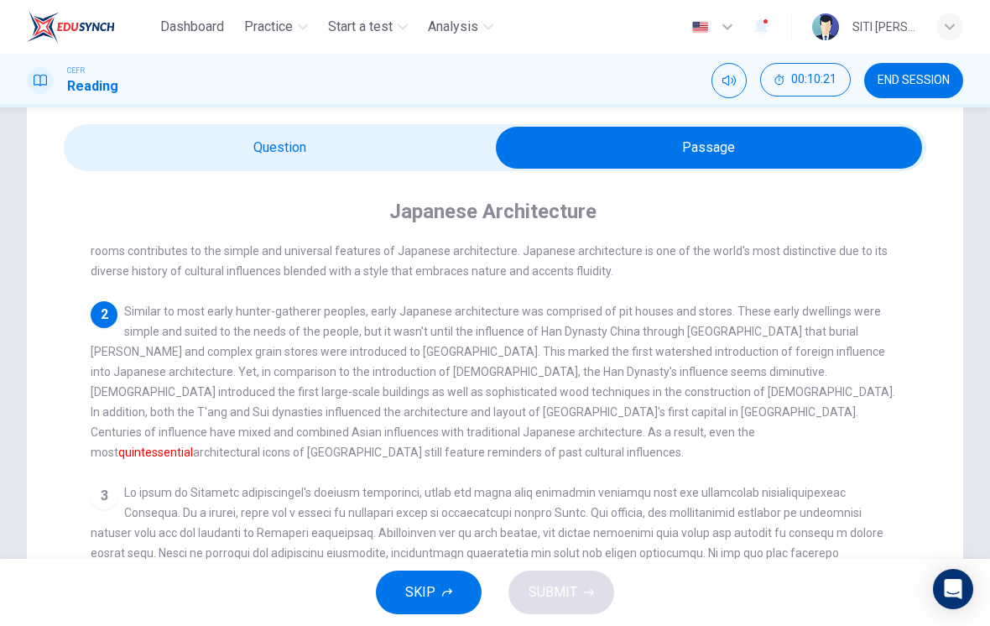
click at [108, 482] on div "3" at bounding box center [104, 495] width 27 height 27
click at [440, 154] on input "checkbox" at bounding box center [709, 148] width 1294 height 42
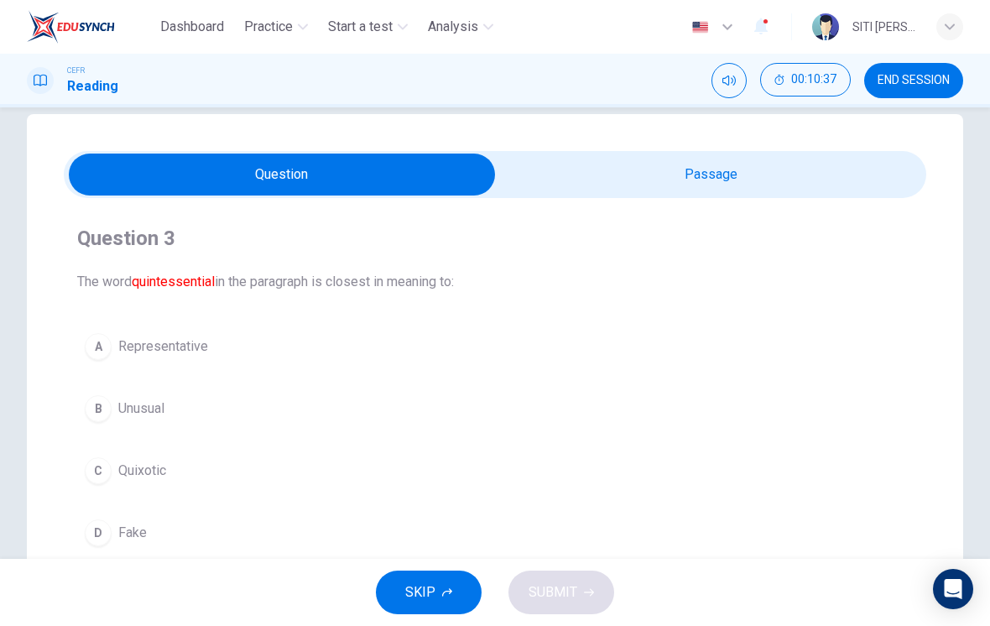
scroll to position [29, 0]
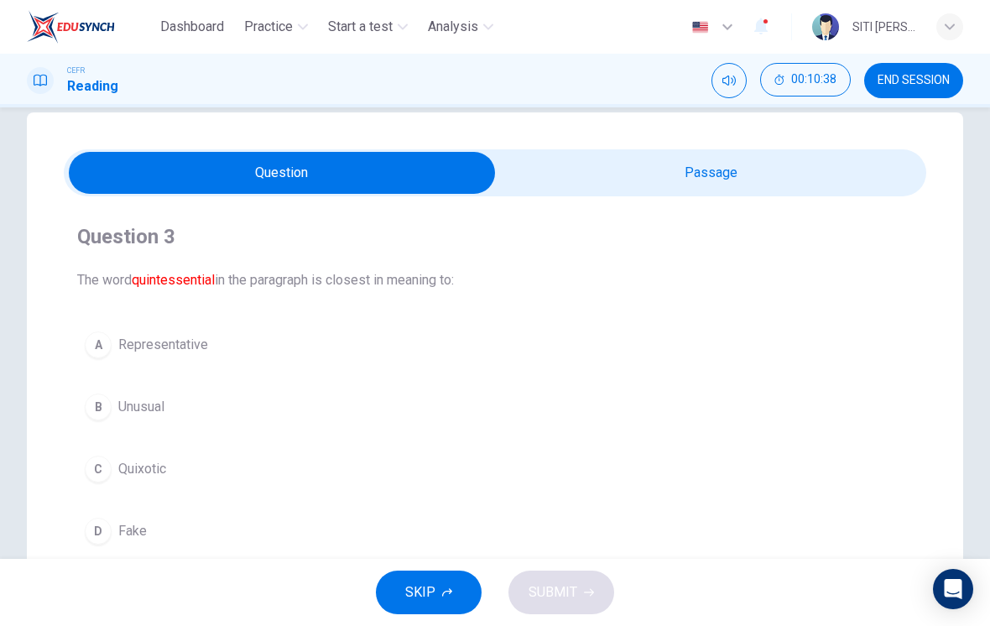
click at [747, 162] on input "checkbox" at bounding box center [282, 173] width 1294 height 42
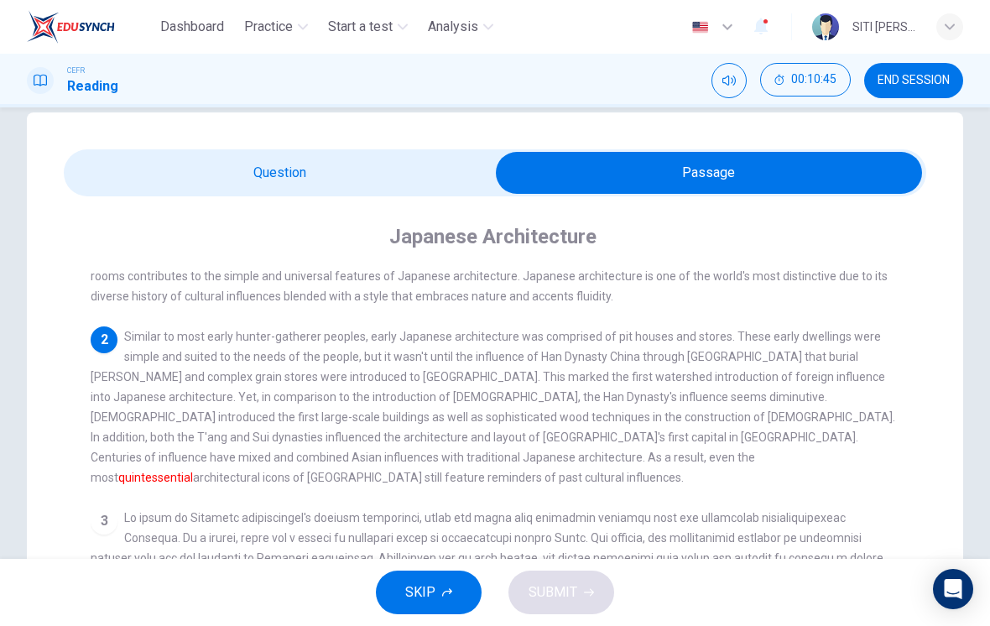
click at [222, 212] on div "Japanese Architecture 1 Japanese architecture is distinctive yet familiar to As…" at bounding box center [495, 546] width 862 height 701
click at [398, 174] on input "checkbox" at bounding box center [709, 173] width 1294 height 42
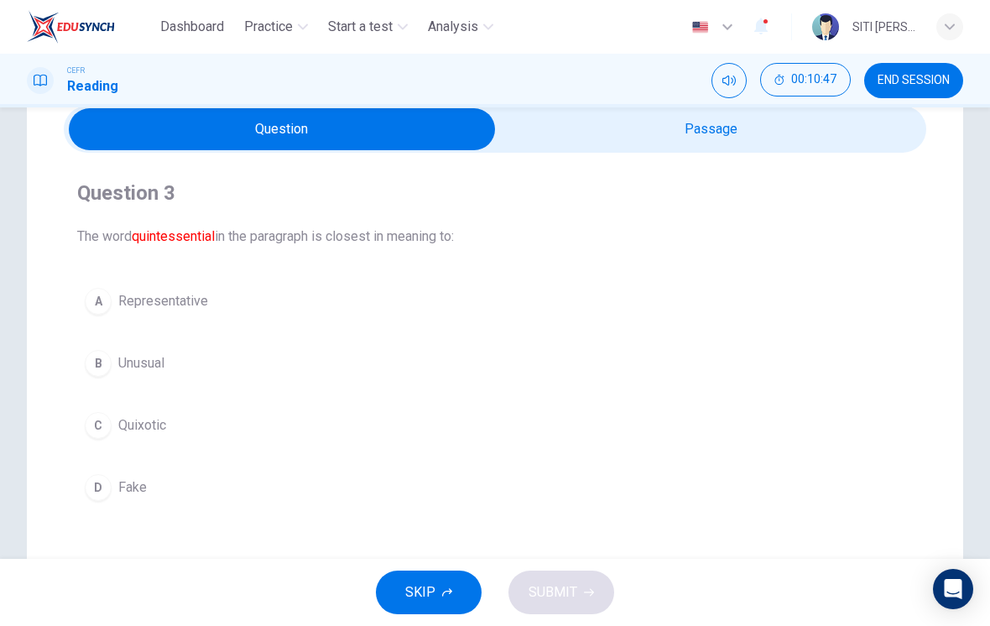
scroll to position [71, 0]
click at [542, 457] on div "A Representative B Unusual C Quixotic D Fake" at bounding box center [495, 395] width 836 height 228
click at [155, 435] on span "Quixotic" at bounding box center [142, 426] width 48 height 20
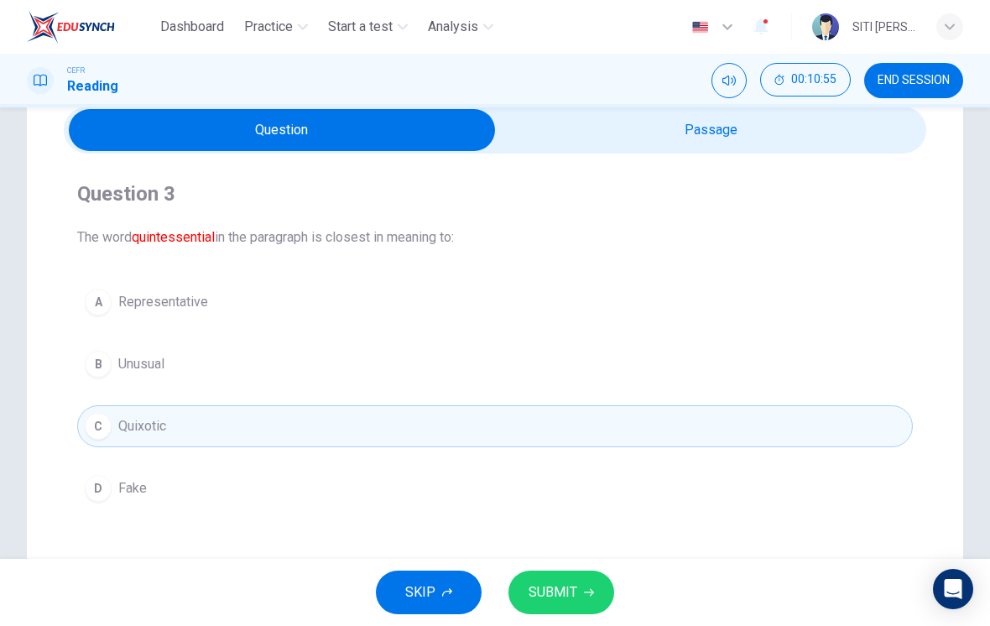
click at [581, 587] on button "SUBMIT" at bounding box center [561, 592] width 106 height 44
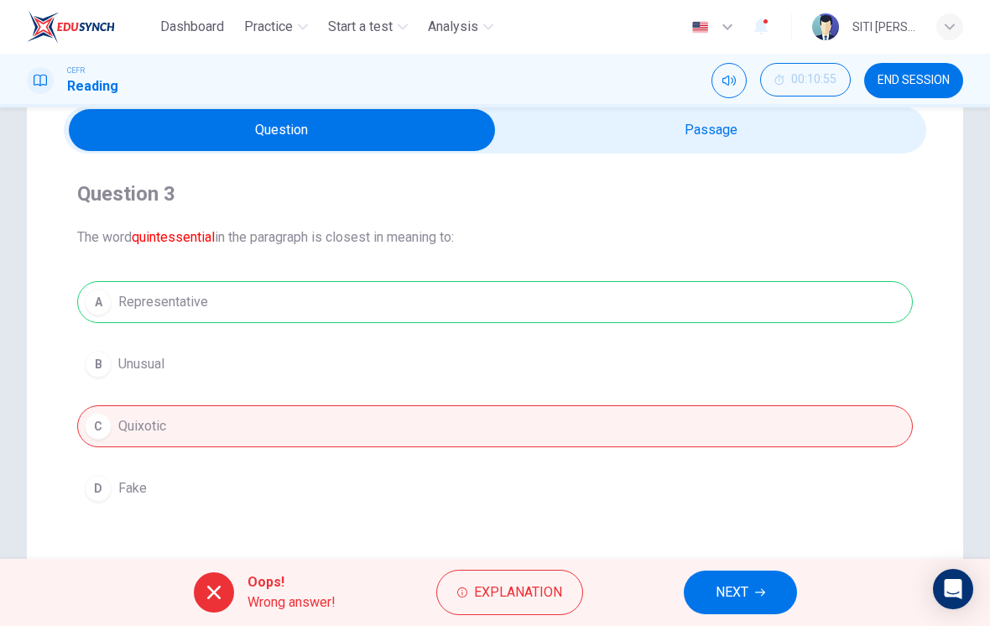
click at [746, 563] on div "Oops! Wrong answer! Explanation NEXT" at bounding box center [495, 592] width 990 height 67
click at [742, 584] on span "NEXT" at bounding box center [732, 592] width 33 height 23
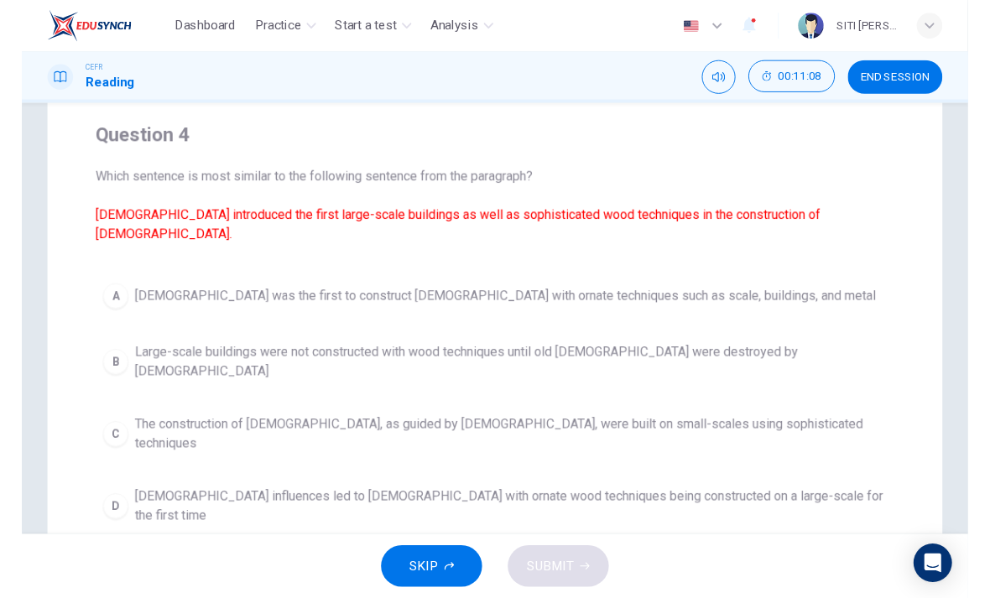
scroll to position [126, 0]
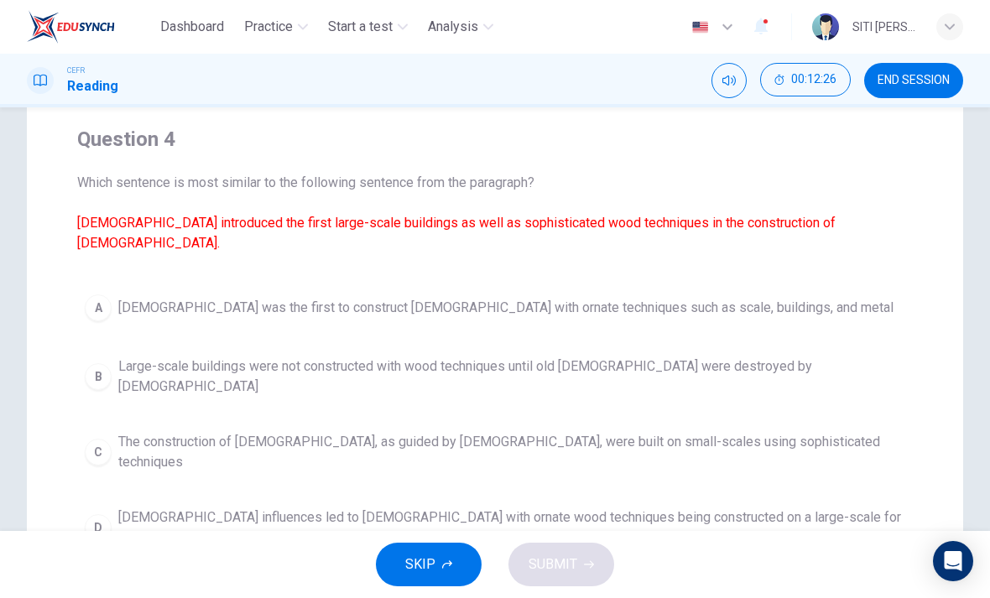
click at [494, 508] on span "Buddhist influences led to temples with ornate wood techniques being constructe…" at bounding box center [511, 528] width 787 height 40
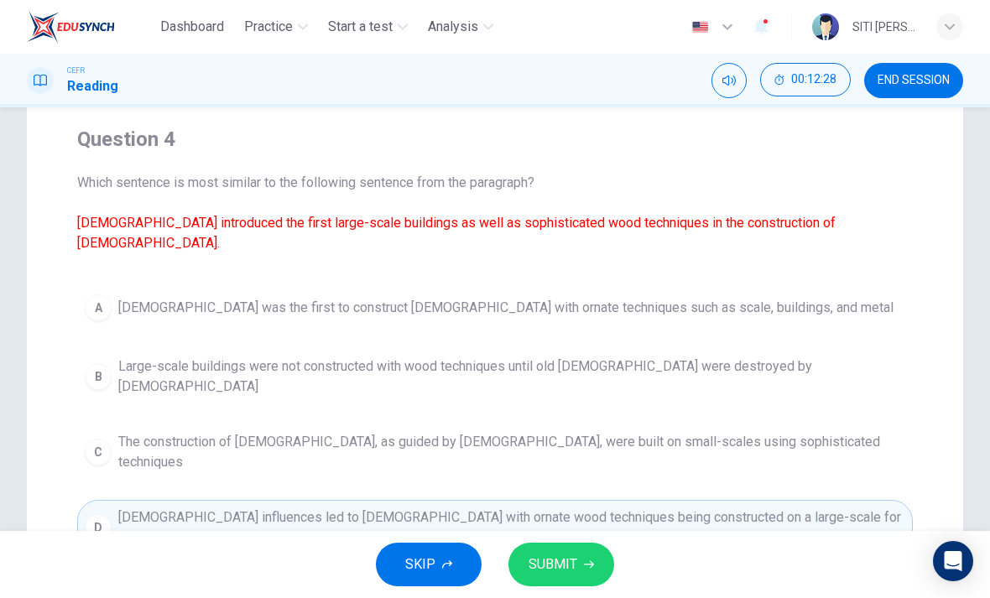
click at [555, 561] on span "SUBMIT" at bounding box center [553, 564] width 49 height 23
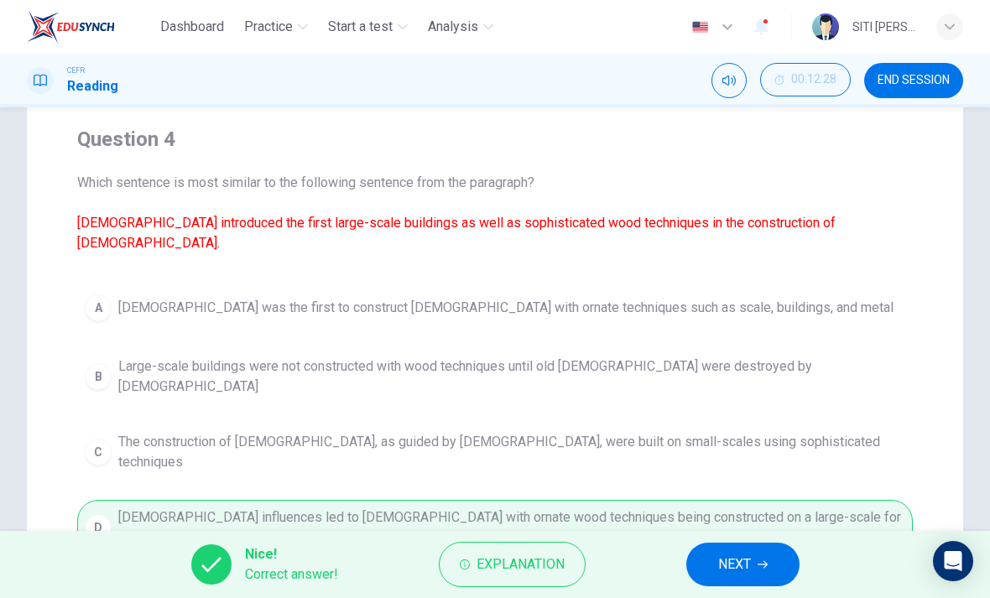
click at [739, 570] on span "NEXT" at bounding box center [734, 564] width 33 height 23
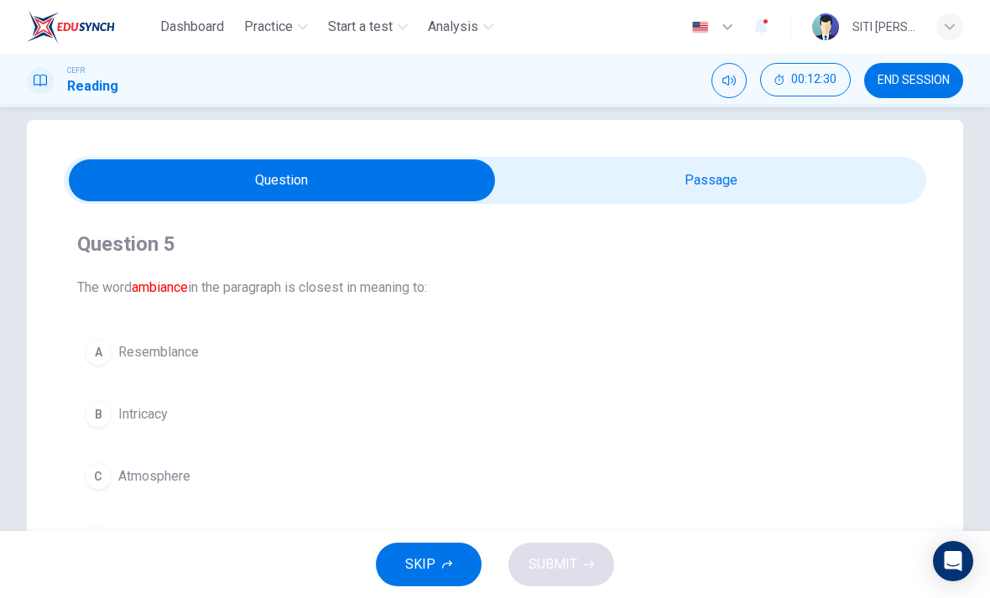
scroll to position [18, 0]
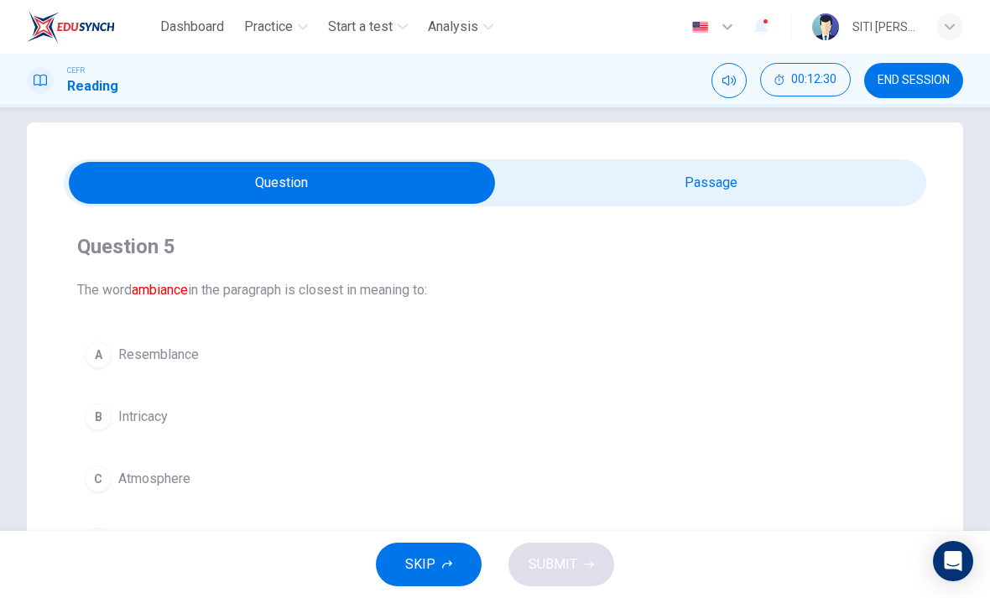
click at [811, 174] on input "checkbox" at bounding box center [282, 183] width 1294 height 42
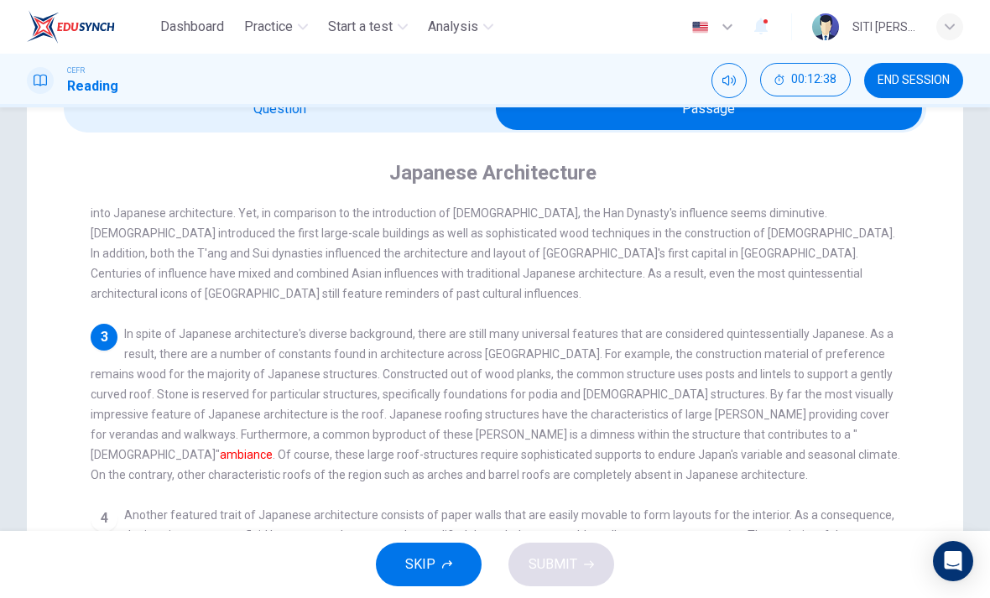
scroll to position [98, 0]
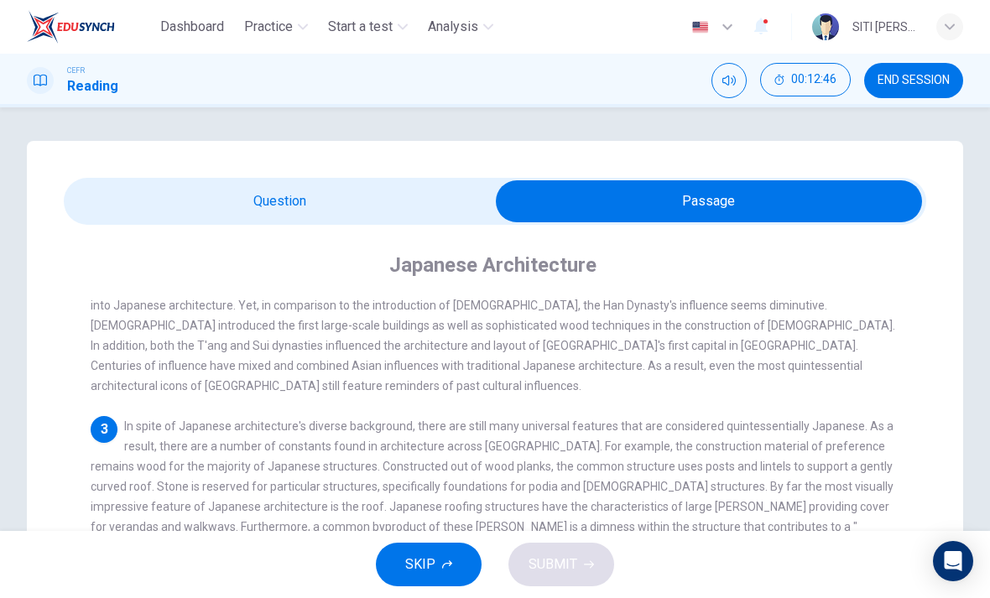
click at [893, 359] on div "2 Similar to most early hunter-gatherer peoples, early Japanese architecture wa…" at bounding box center [496, 315] width 810 height 161
click at [113, 185] on input "checkbox" at bounding box center [709, 201] width 1294 height 42
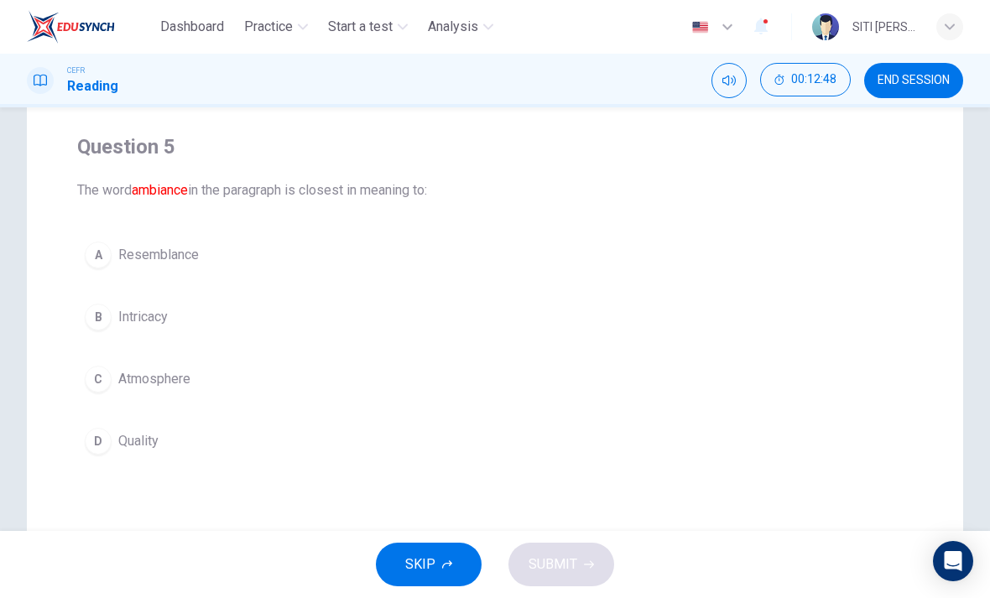
scroll to position [122, 0]
click at [100, 245] on div "A" at bounding box center [98, 251] width 27 height 27
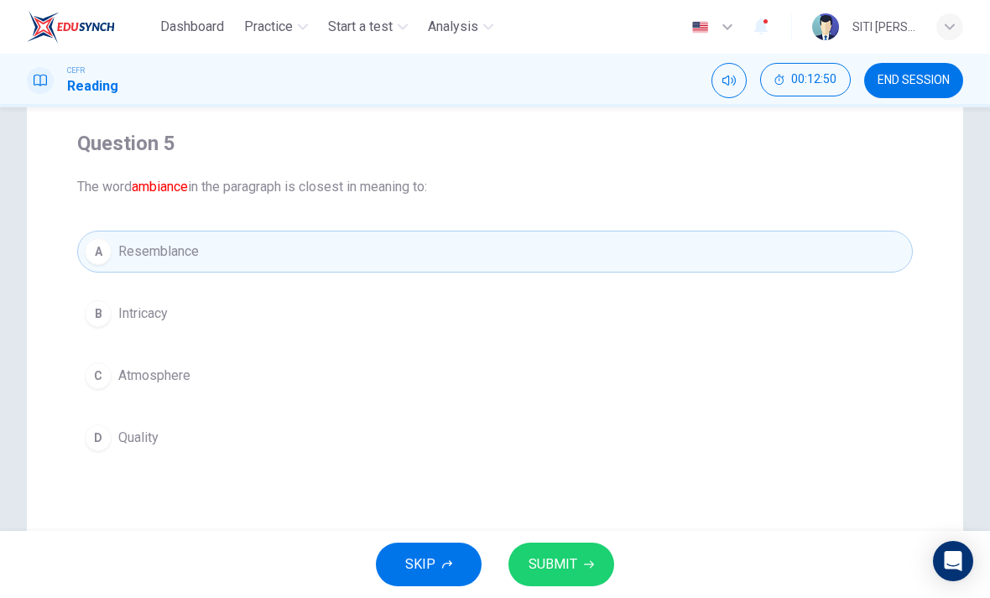
click at [595, 571] on button "SUBMIT" at bounding box center [561, 565] width 106 height 44
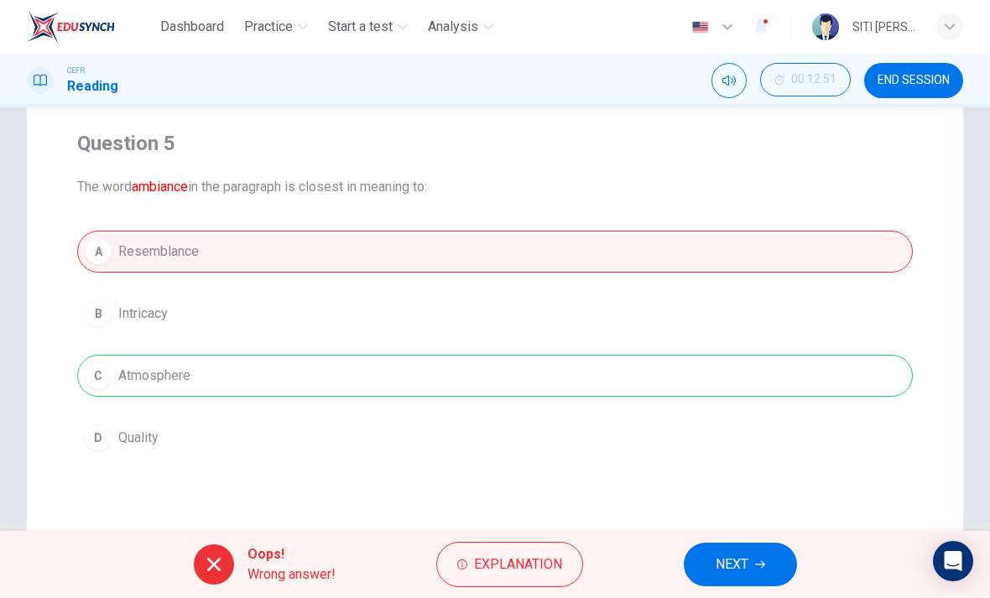
click at [764, 568] on icon "button" at bounding box center [760, 565] width 10 height 10
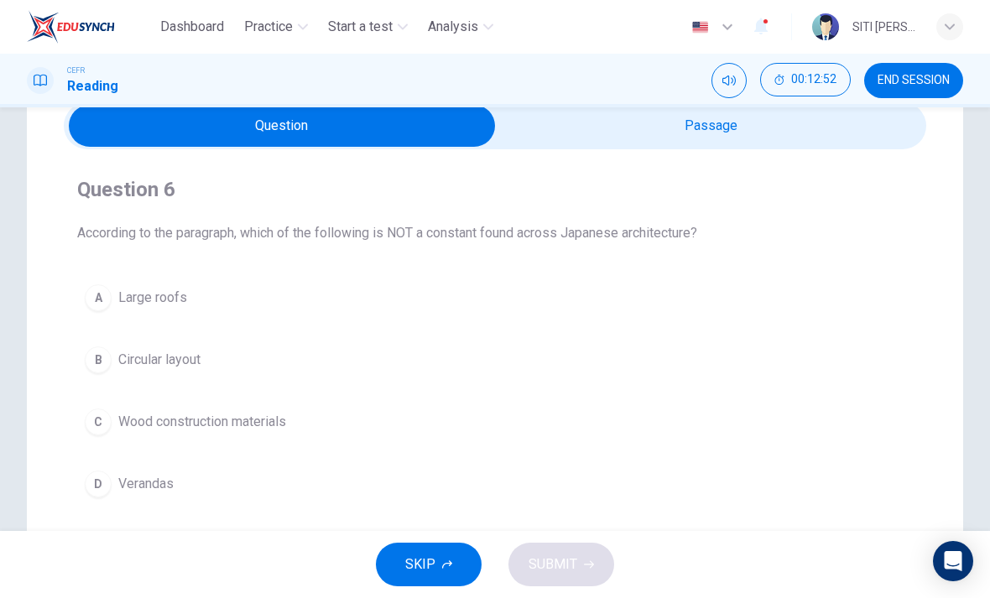
scroll to position [65, 0]
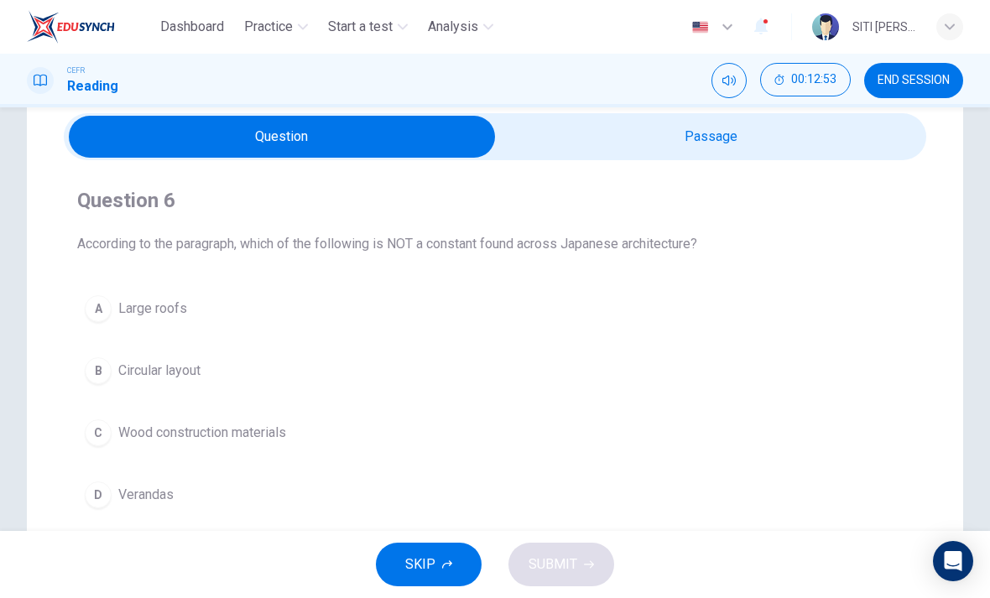
click at [864, 128] on input "checkbox" at bounding box center [282, 137] width 1294 height 42
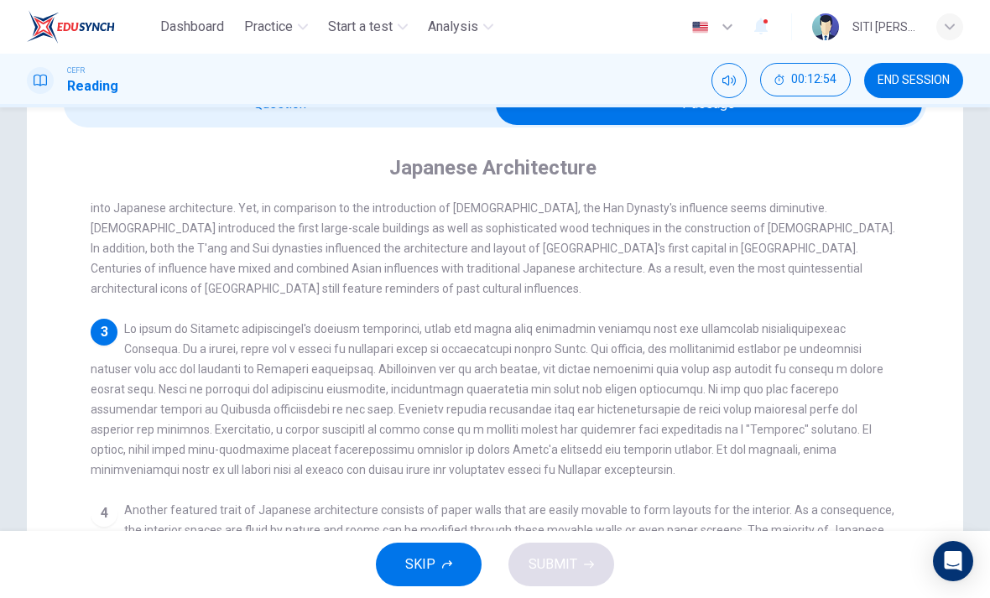
scroll to position [173, 0]
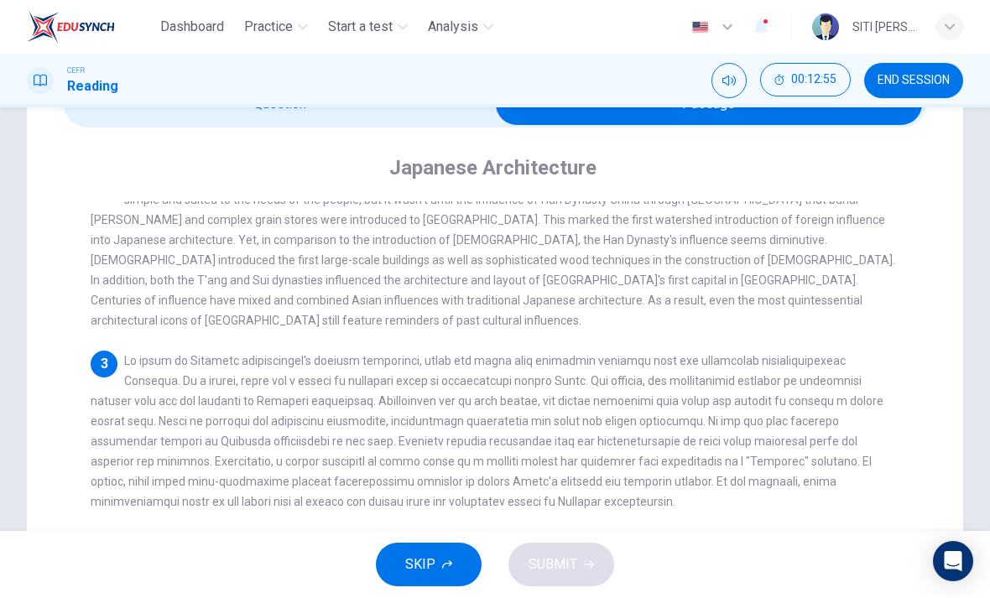
click at [100, 116] on input "checkbox" at bounding box center [709, 104] width 1294 height 42
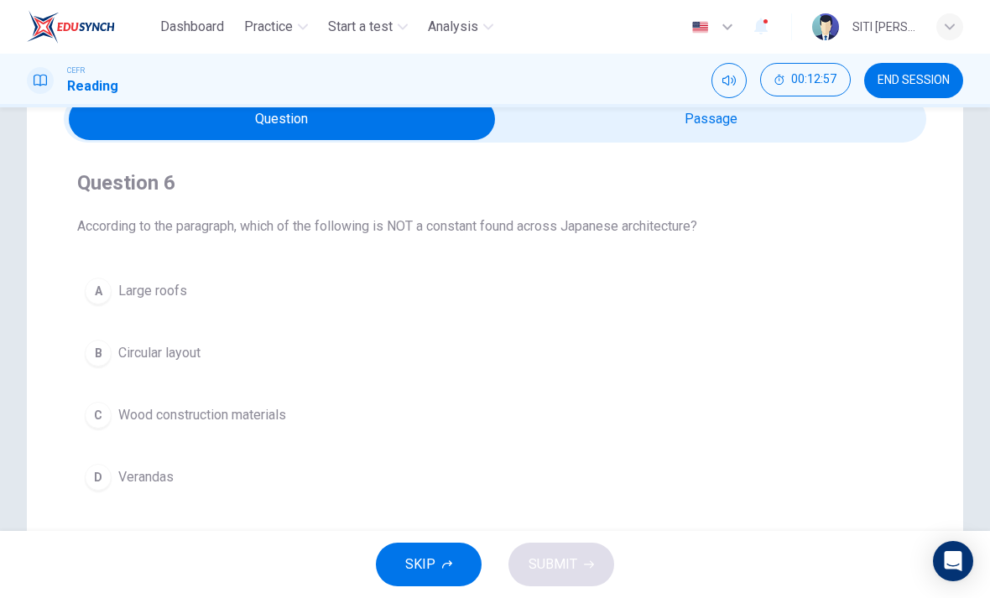
scroll to position [80, 0]
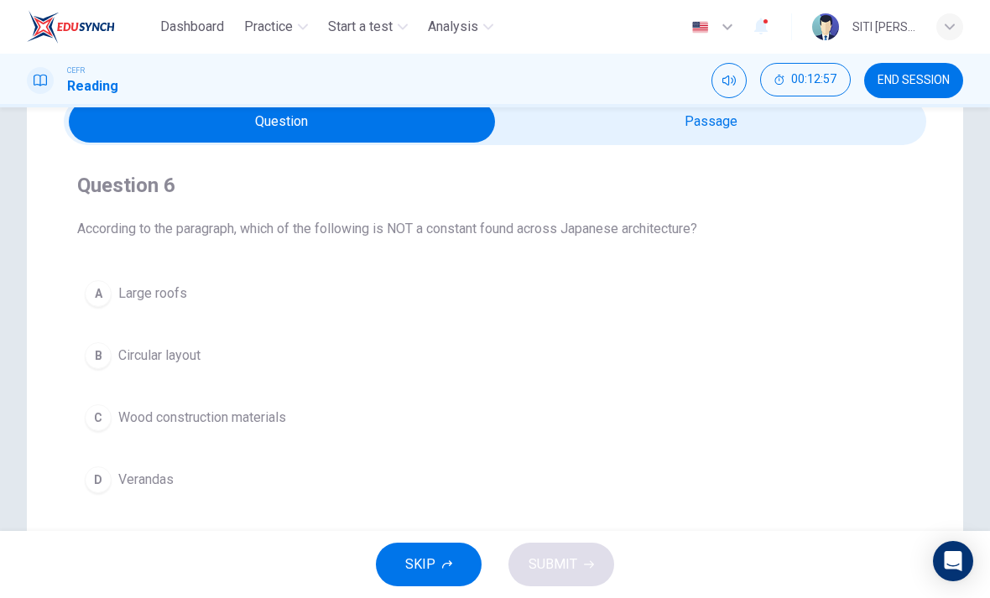
click at [877, 129] on input "checkbox" at bounding box center [282, 122] width 1294 height 42
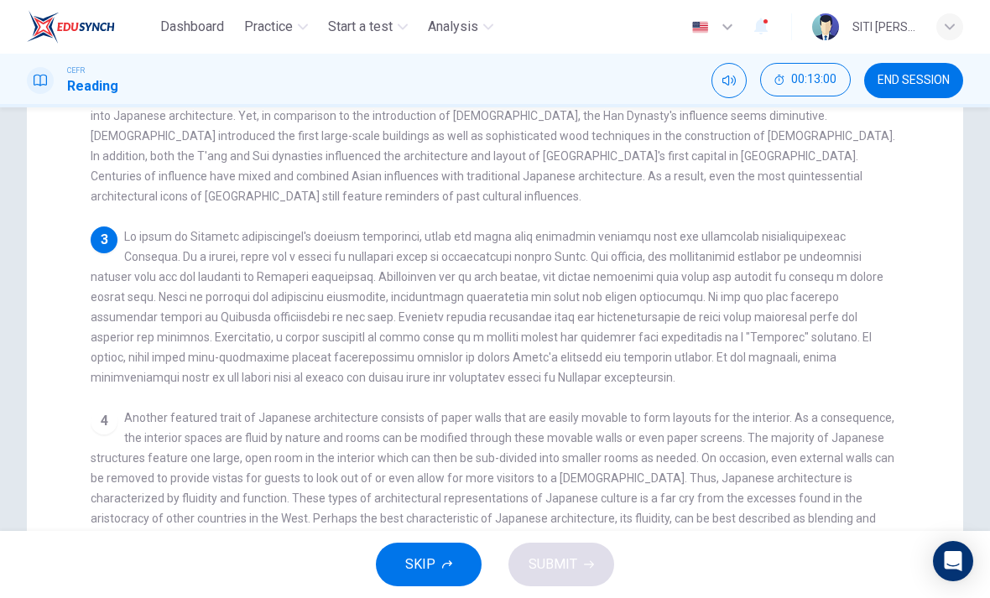
scroll to position [218, 0]
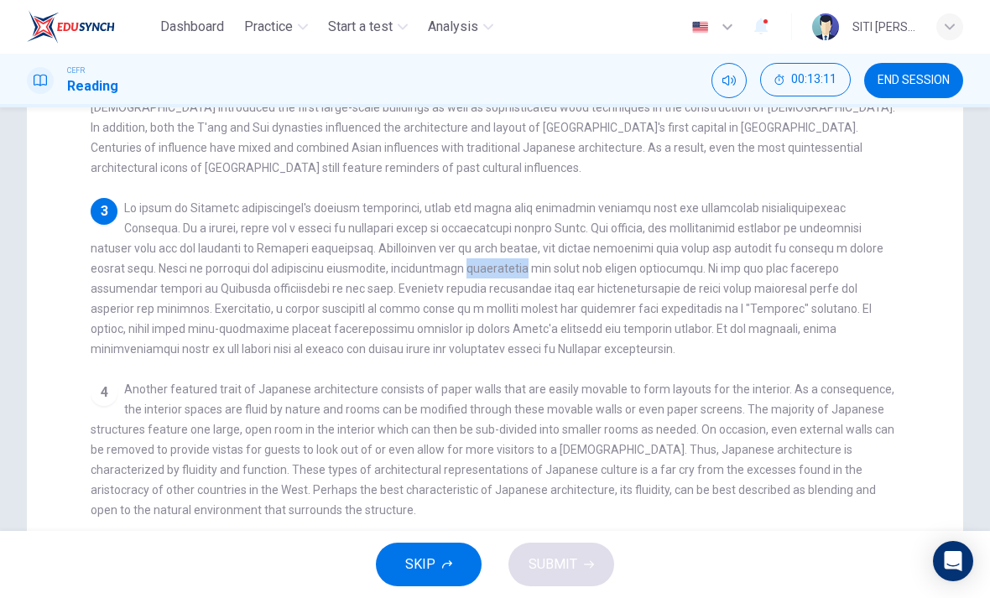
click at [414, 284] on div "3" at bounding box center [496, 278] width 810 height 161
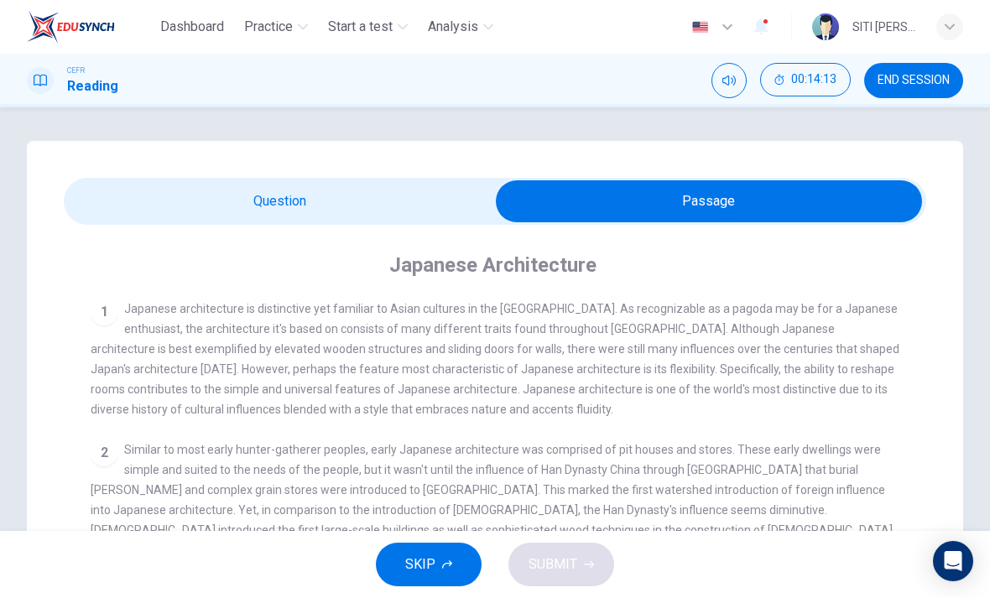
scroll to position [0, 0]
click at [395, 182] on input "checkbox" at bounding box center [709, 201] width 1294 height 42
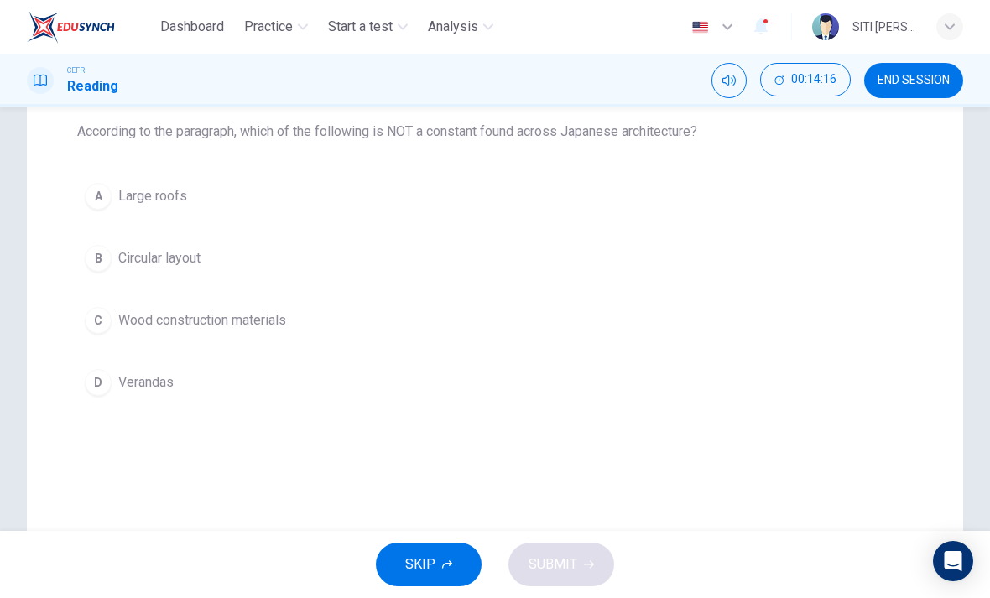
scroll to position [180, 0]
click at [93, 273] on button "B Circular layout" at bounding box center [495, 256] width 836 height 42
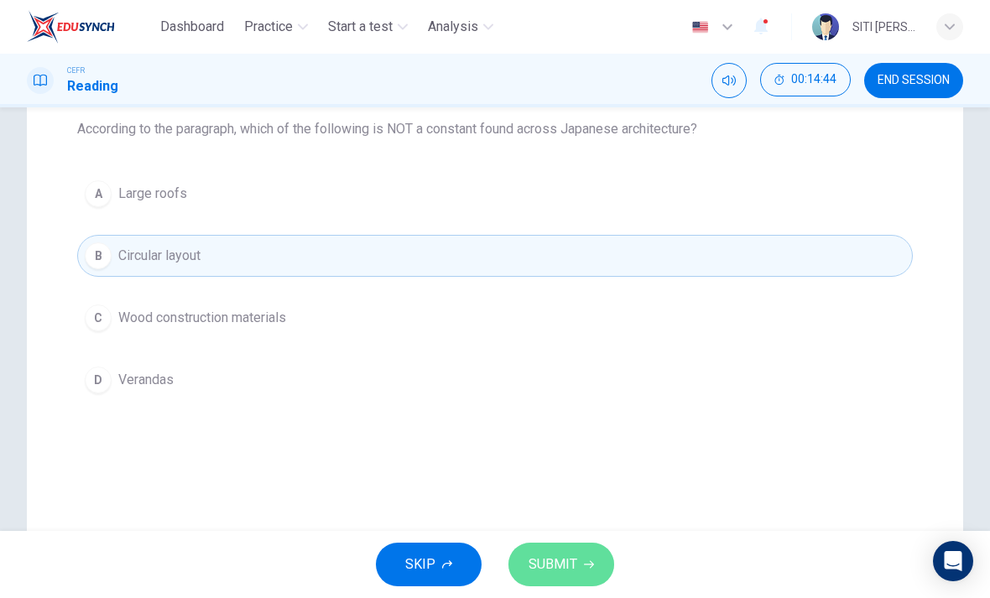
click at [552, 554] on span "SUBMIT" at bounding box center [553, 564] width 49 height 23
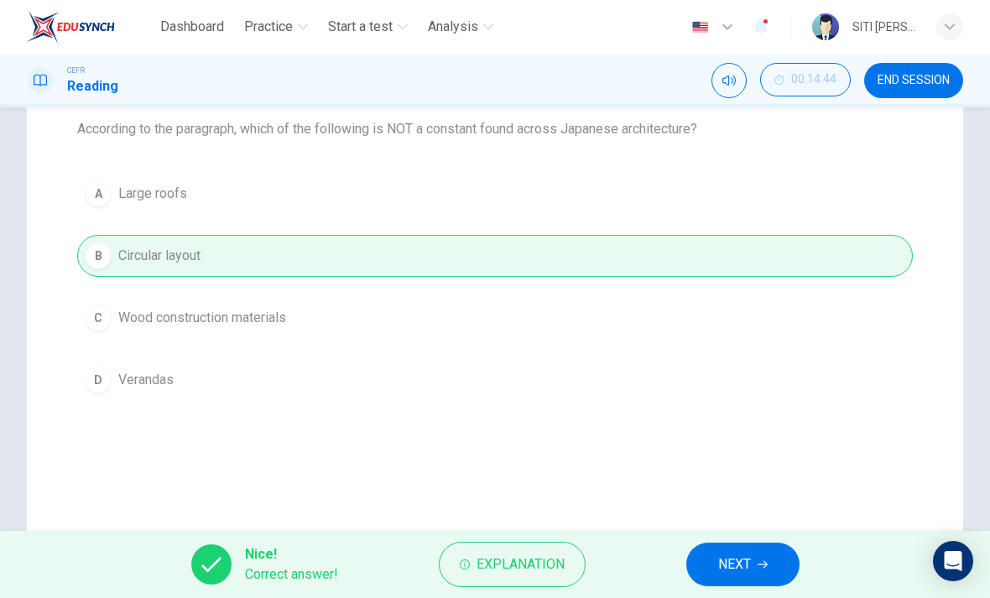
click at [718, 558] on span "NEXT" at bounding box center [734, 564] width 33 height 23
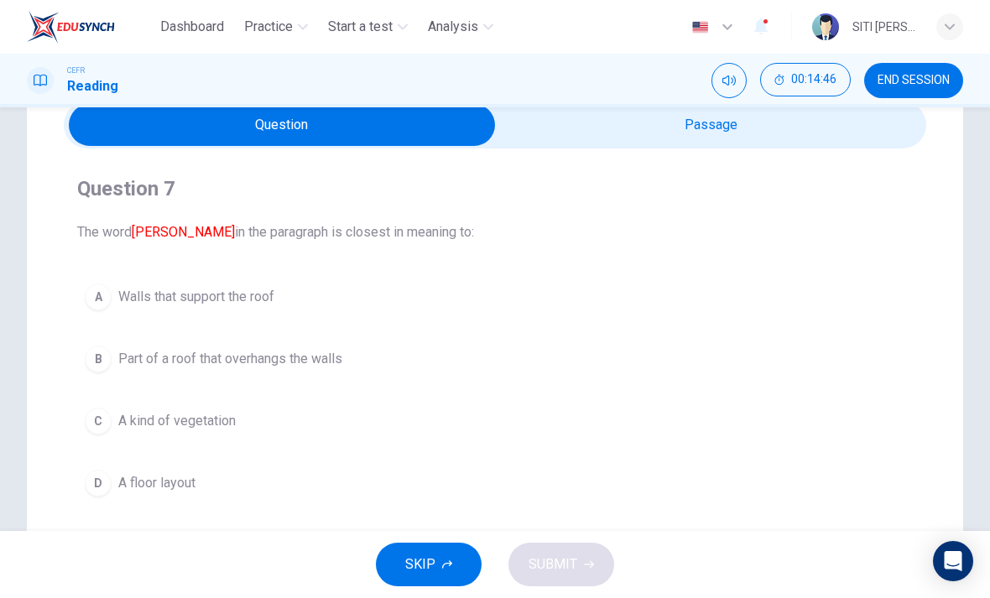
scroll to position [57, 0]
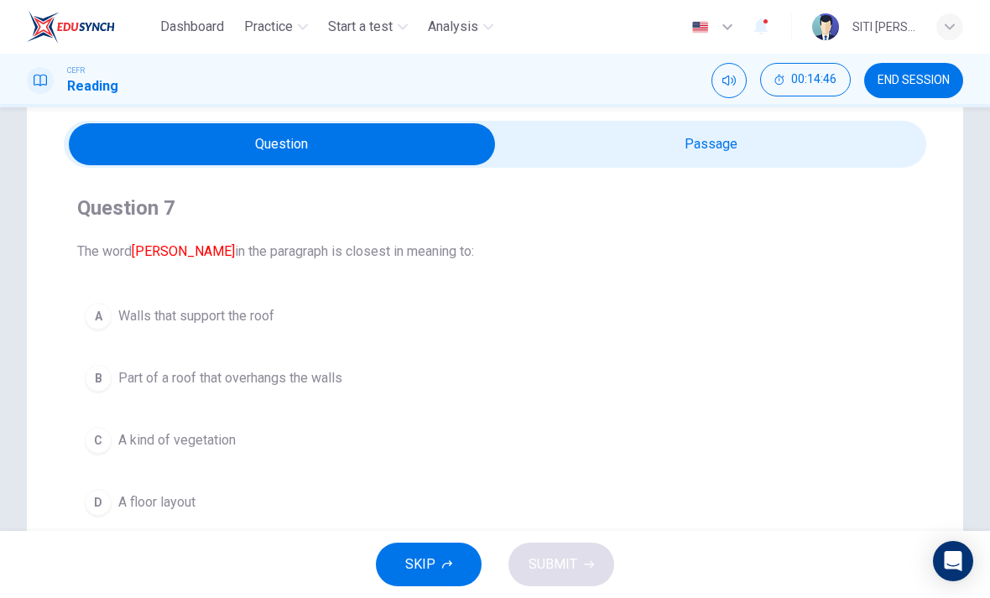
click at [829, 142] on input "checkbox" at bounding box center [282, 144] width 1294 height 42
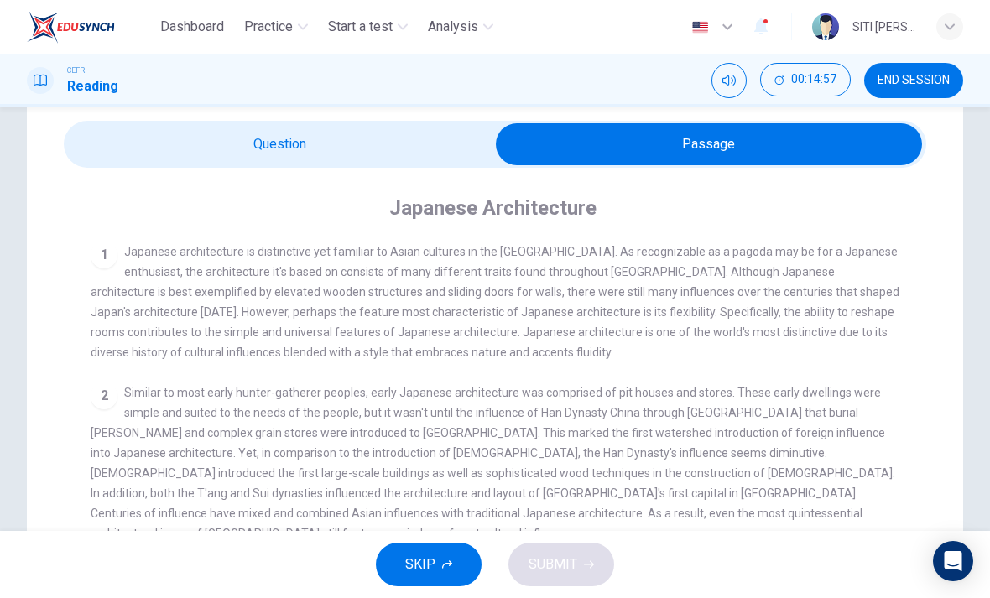
scroll to position [-1, 0]
click at [414, 153] on input "checkbox" at bounding box center [709, 144] width 1294 height 42
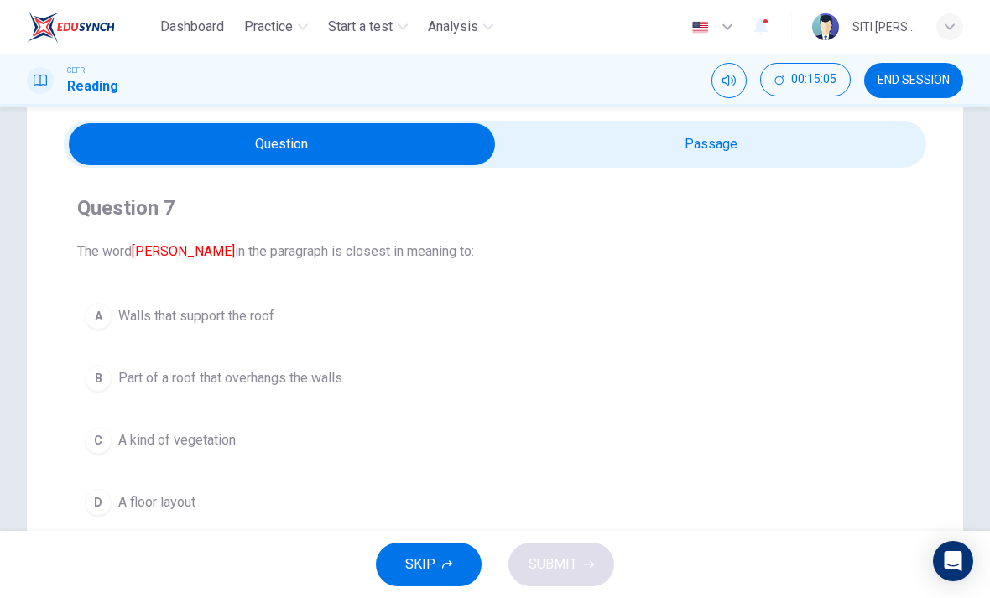
click at [713, 324] on button "A Walls that support the roof" at bounding box center [495, 316] width 836 height 42
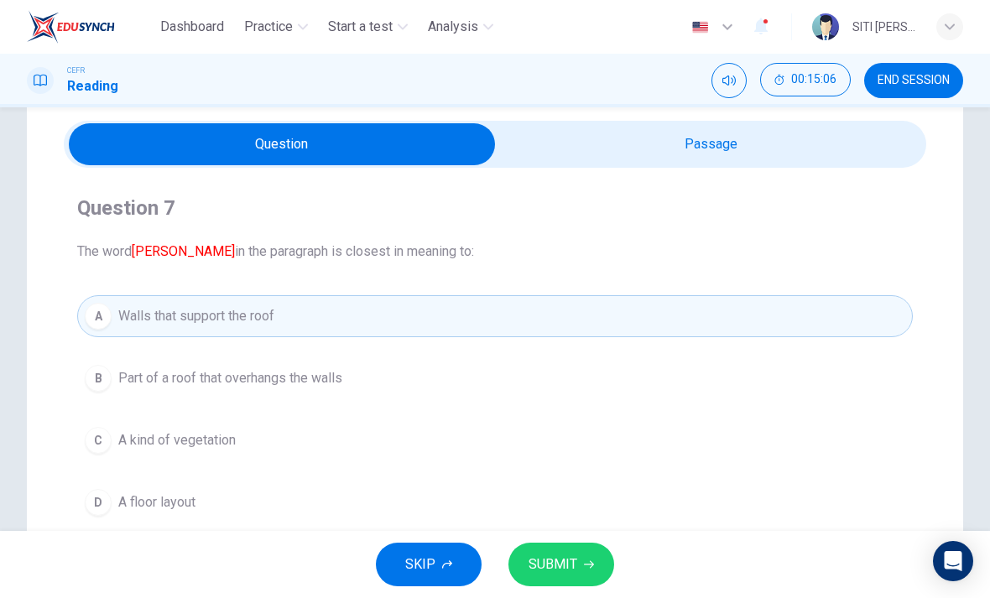
click at [586, 559] on button "SUBMIT" at bounding box center [561, 565] width 106 height 44
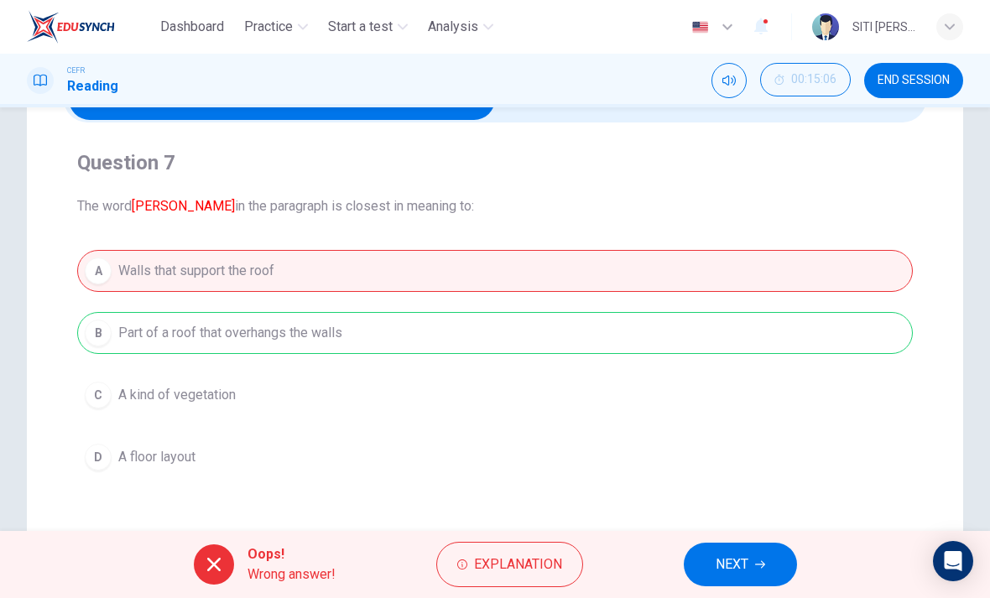
scroll to position [121, 0]
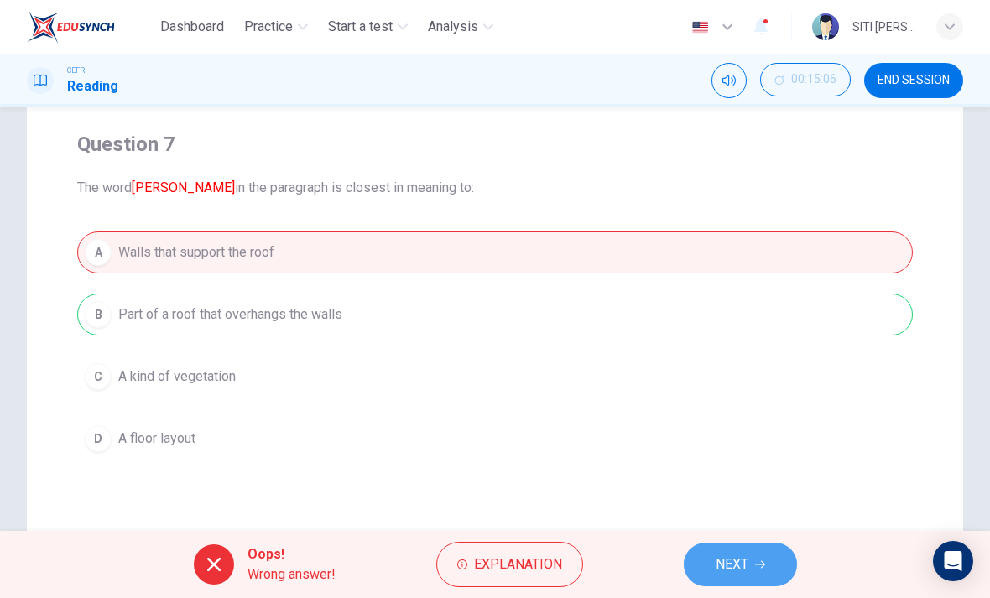
click at [734, 560] on span "NEXT" at bounding box center [732, 564] width 33 height 23
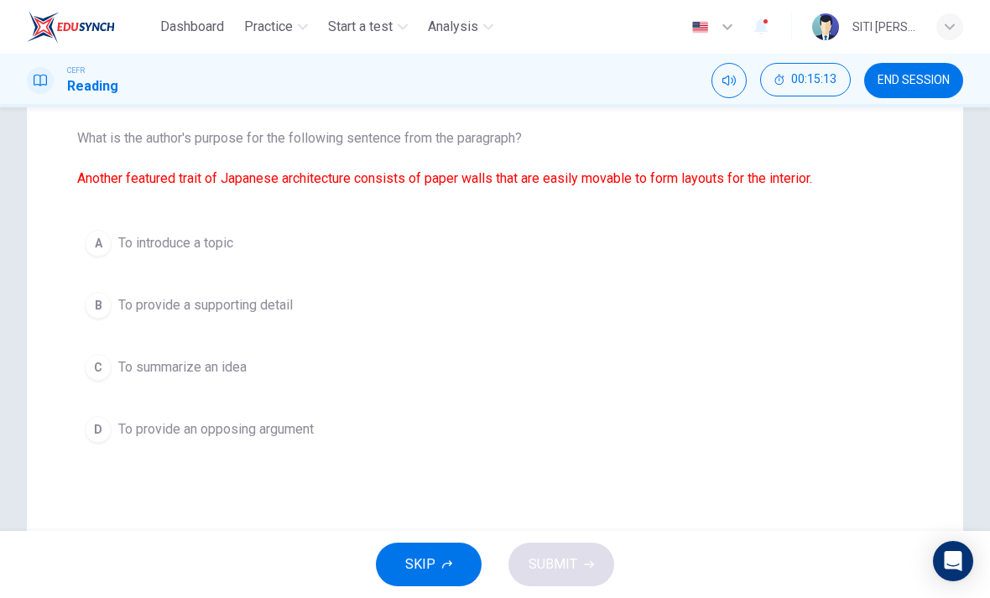
scroll to position [174, 0]
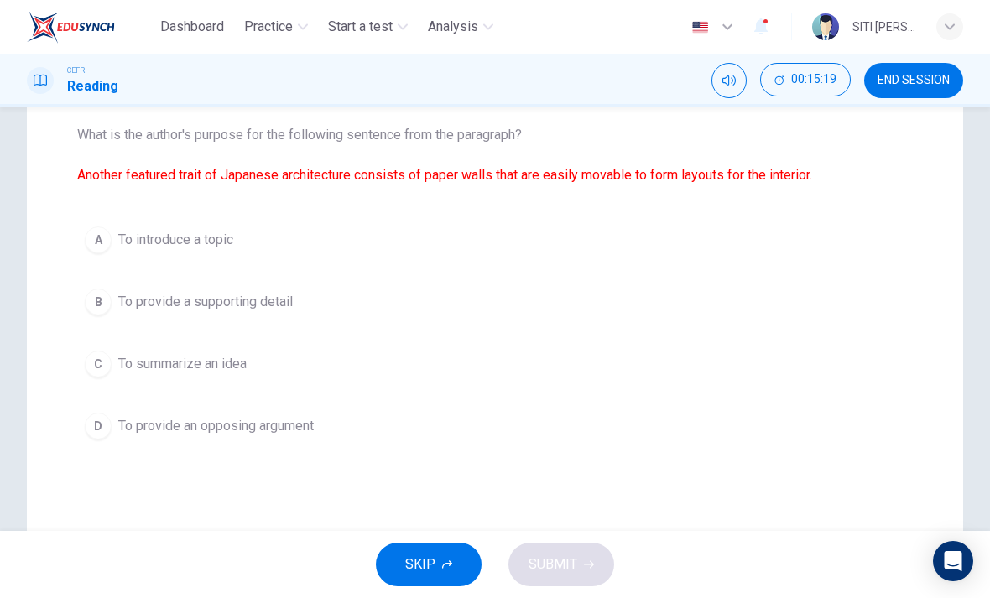
click at [351, 320] on button "B To provide a supporting detail" at bounding box center [495, 302] width 836 height 42
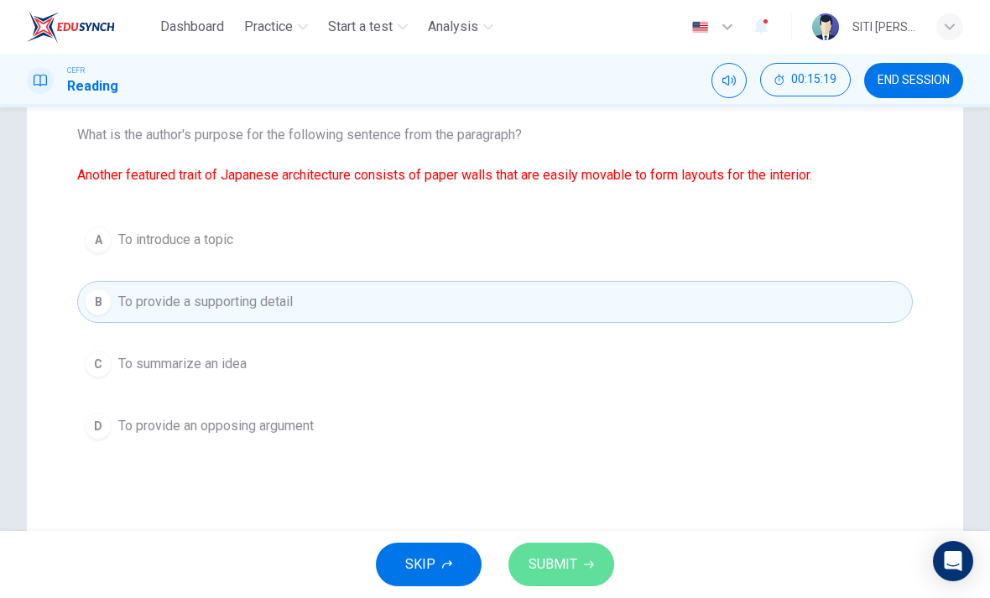
click at [601, 555] on button "SUBMIT" at bounding box center [561, 565] width 106 height 44
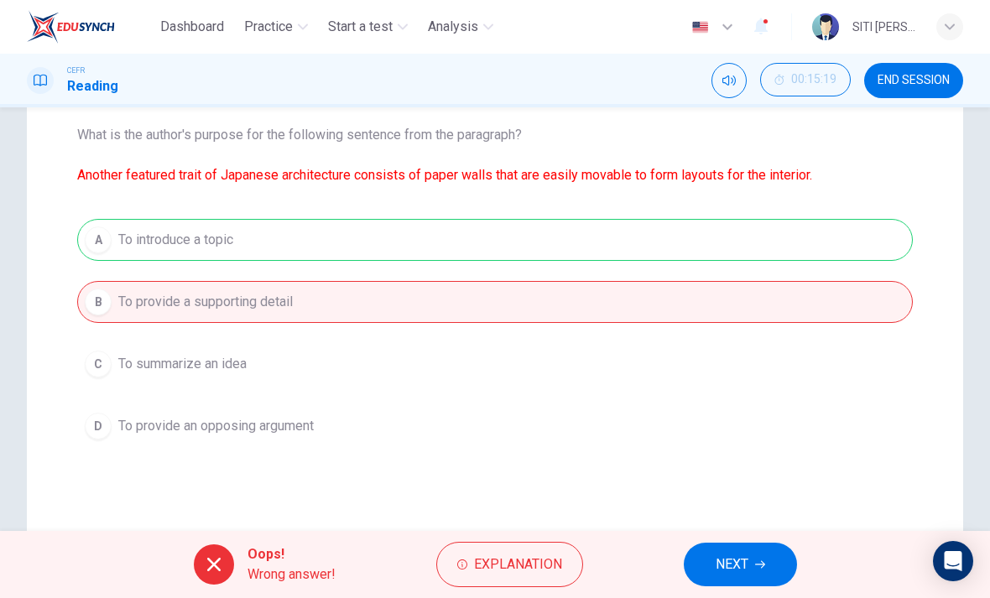
click at [765, 568] on icon "button" at bounding box center [760, 565] width 10 height 10
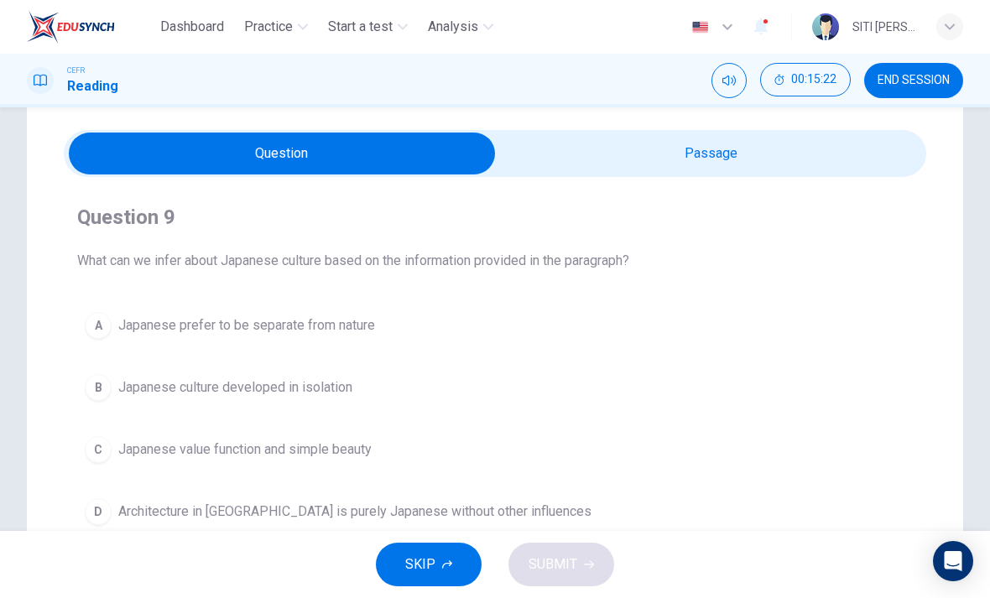
scroll to position [49, 0]
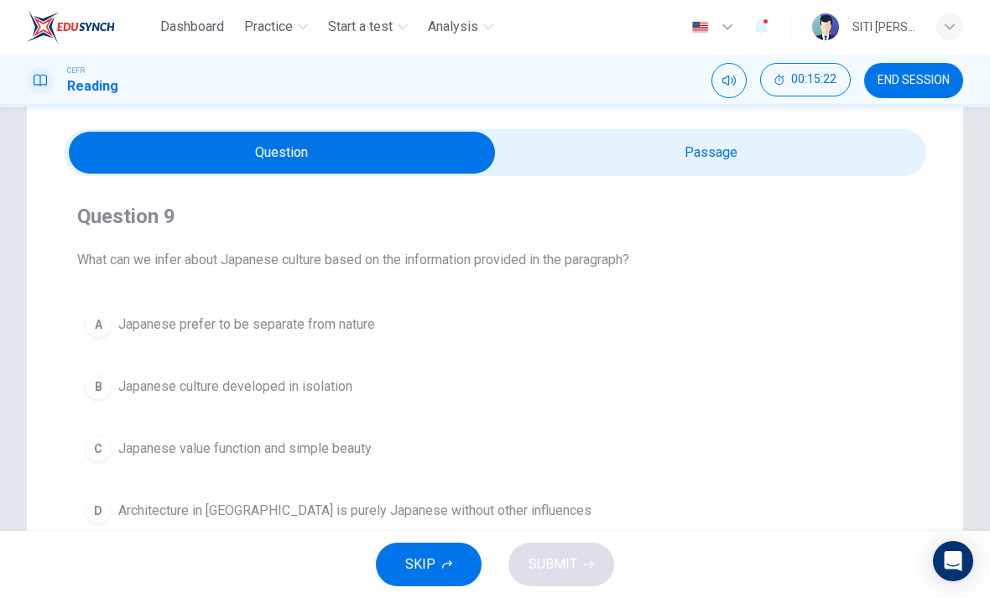
click at [823, 160] on input "checkbox" at bounding box center [282, 153] width 1294 height 42
checkbox input "true"
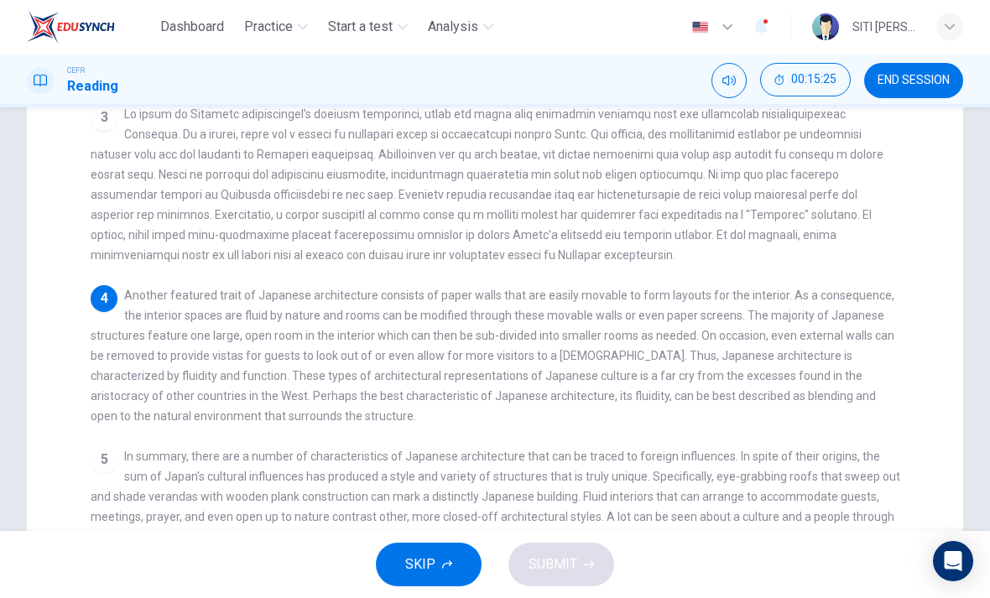
scroll to position [310, 0]
